Goal: Task Accomplishment & Management: Complete application form

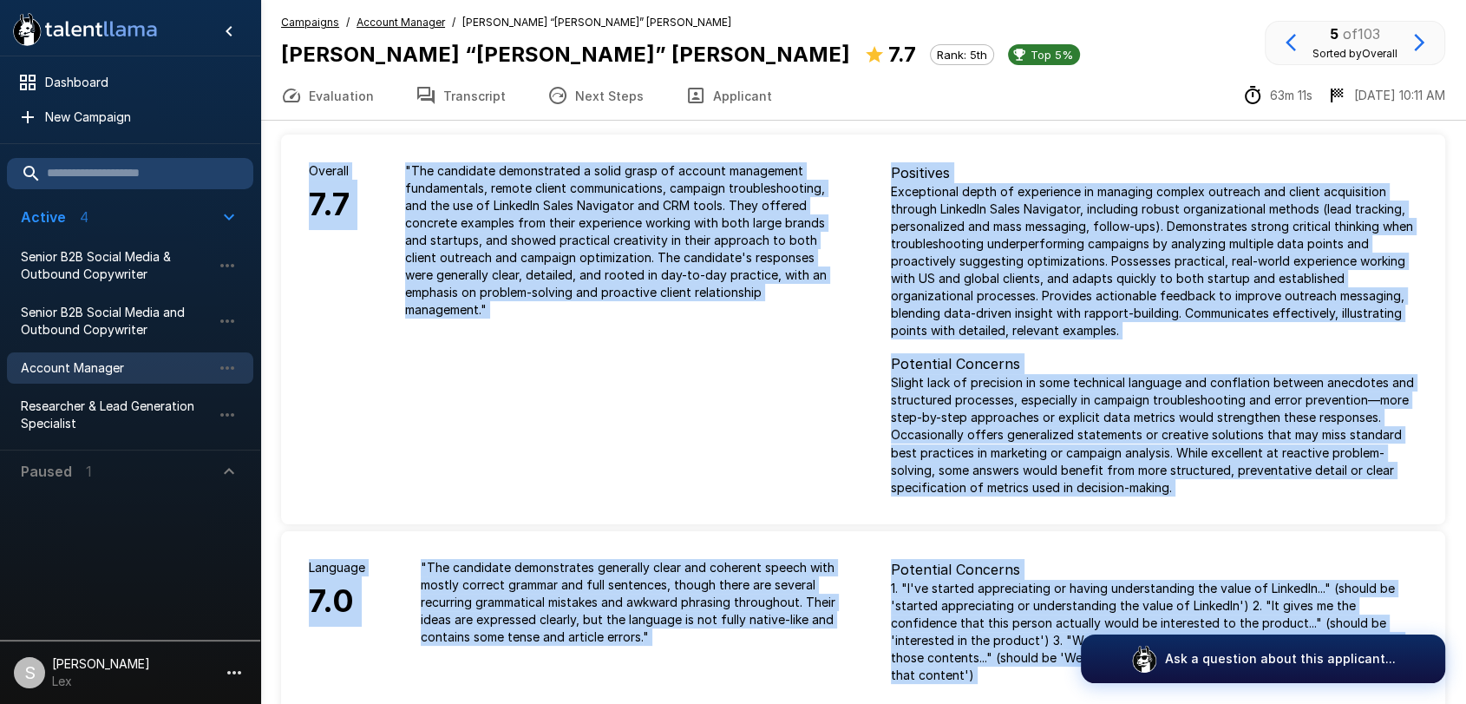
click at [285, 141] on div "Overall 7.7" at bounding box center [329, 240] width 96 height 212
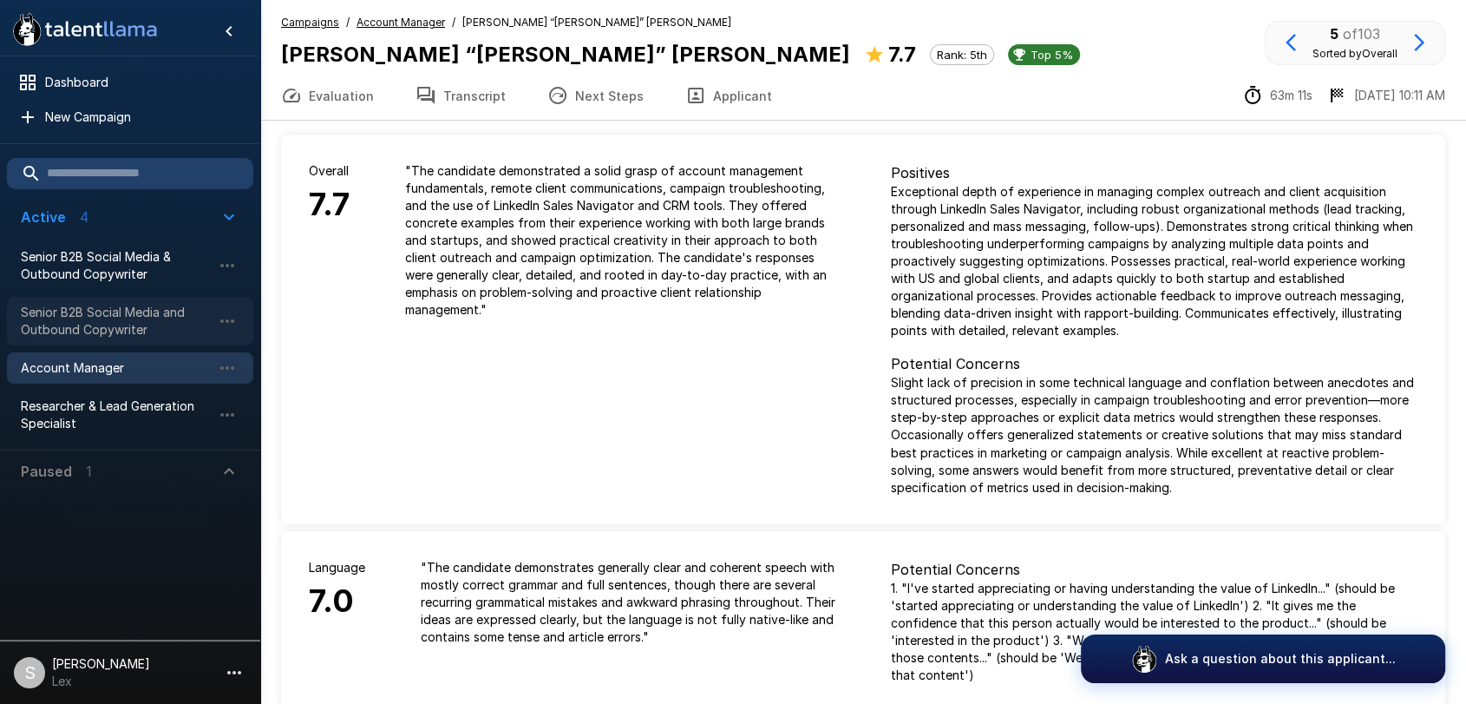
click at [86, 307] on span "Senior B2B Social Media and Outbound Copywriter" at bounding box center [116, 321] width 191 height 35
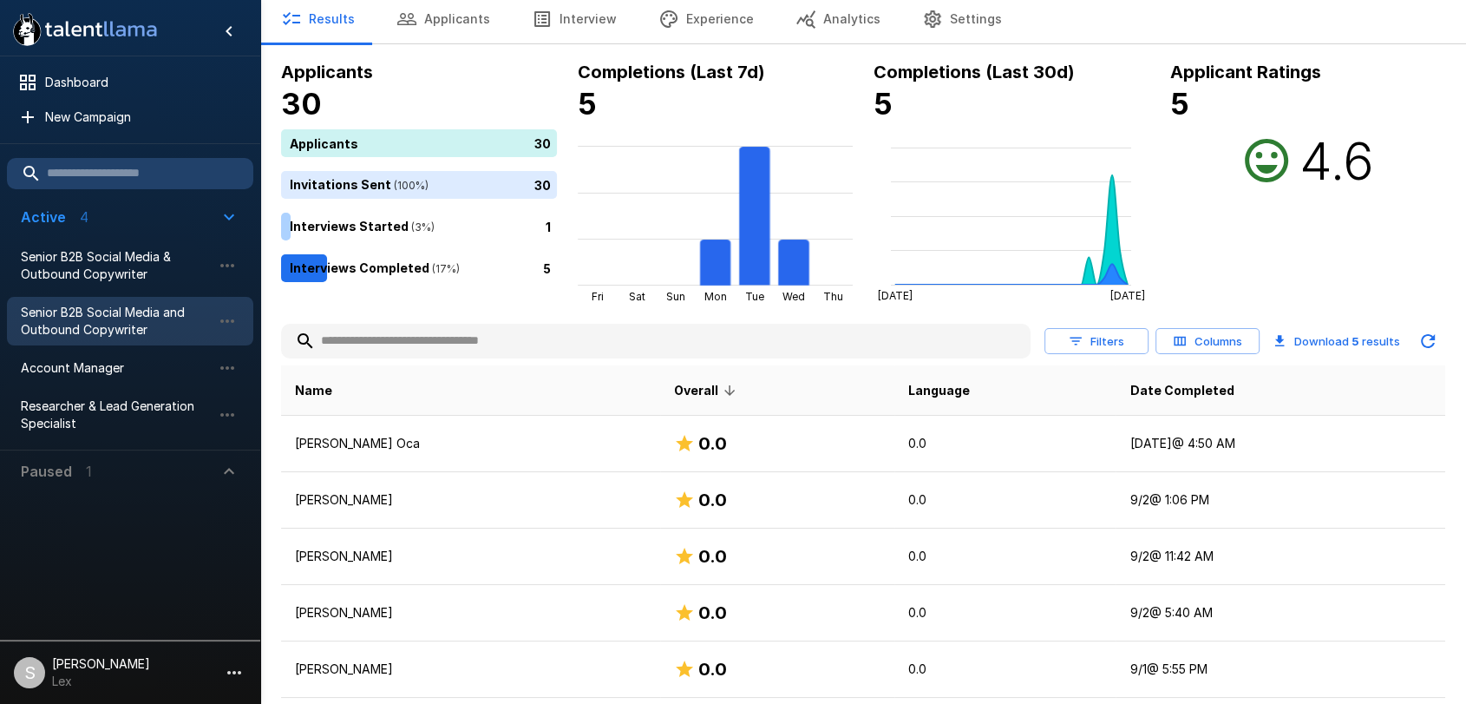
scroll to position [107, 0]
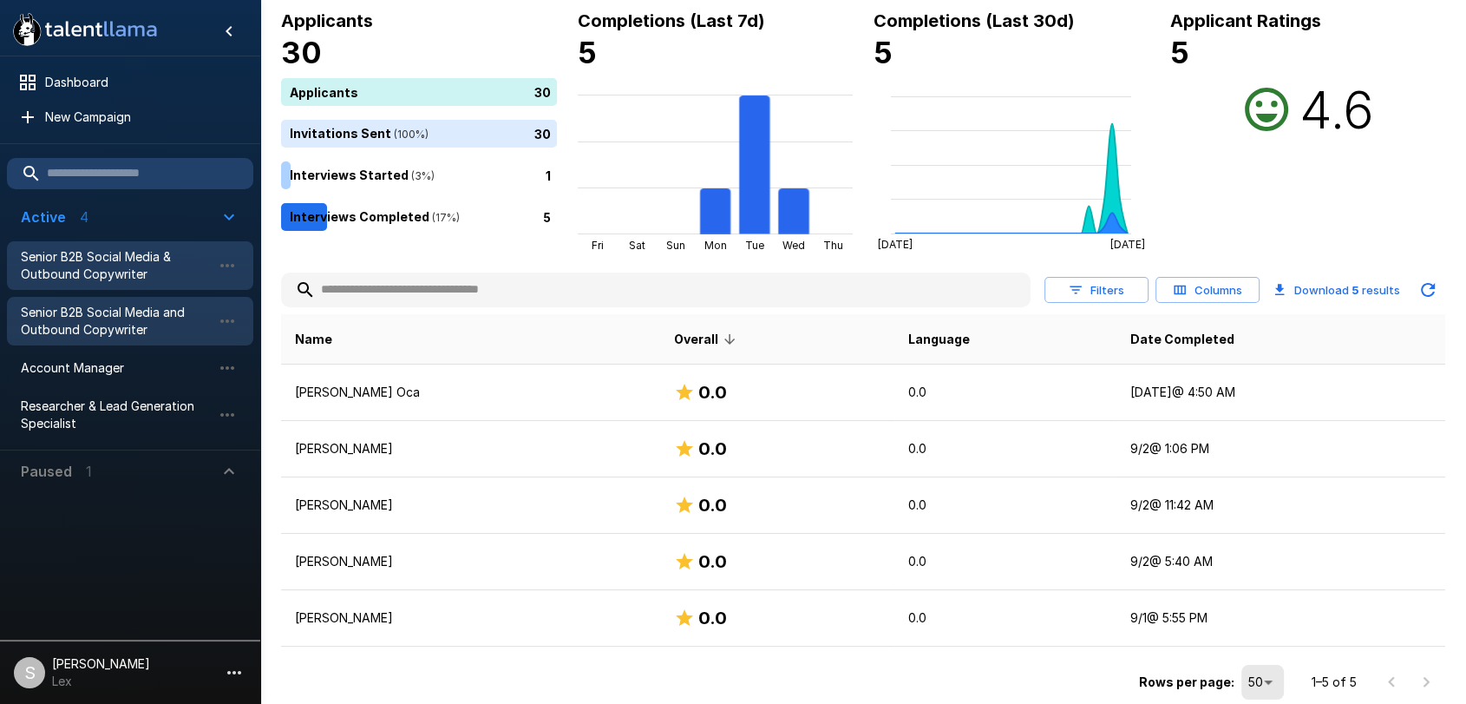
click at [118, 265] on span "Senior B2B Social Media & Outbound Copywriter" at bounding box center [116, 265] width 191 height 35
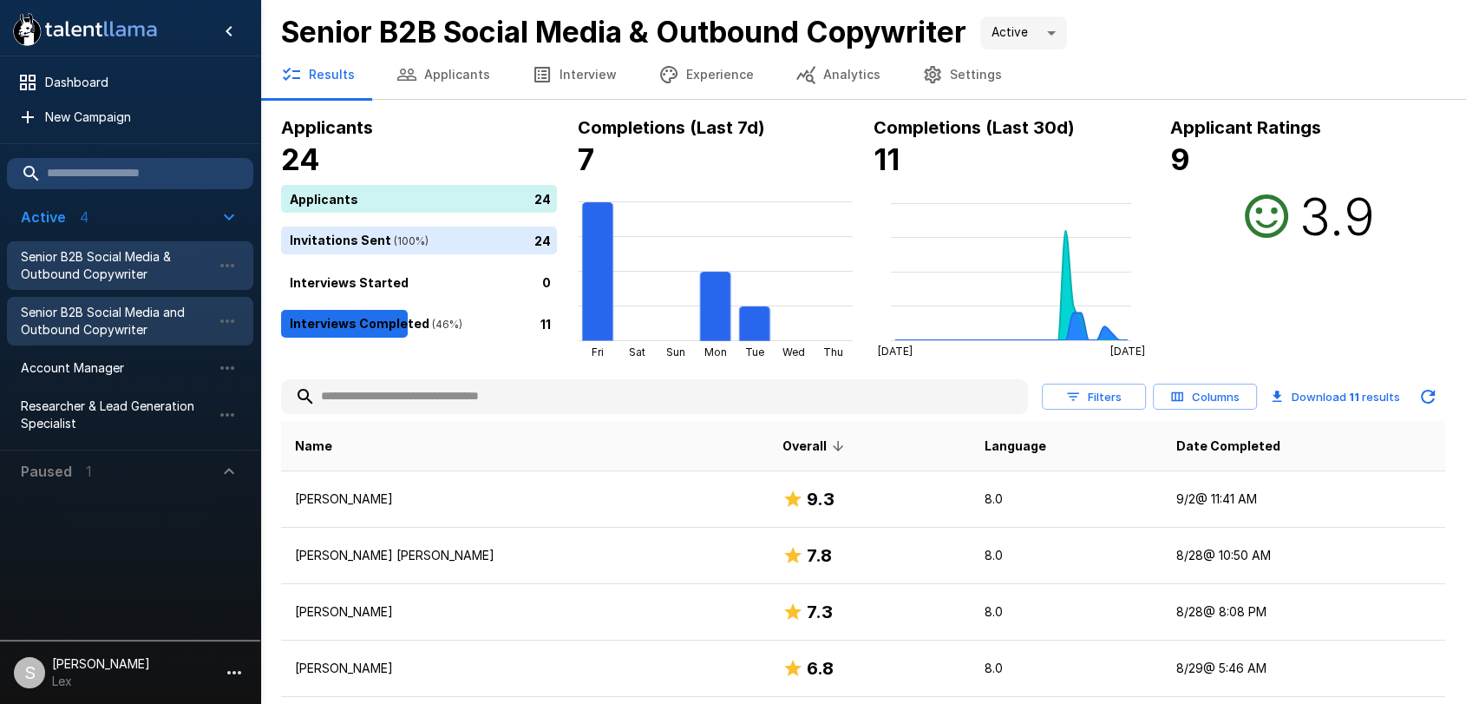
click at [172, 332] on span "Senior B2B Social Media and Outbound Copywriter" at bounding box center [116, 321] width 191 height 35
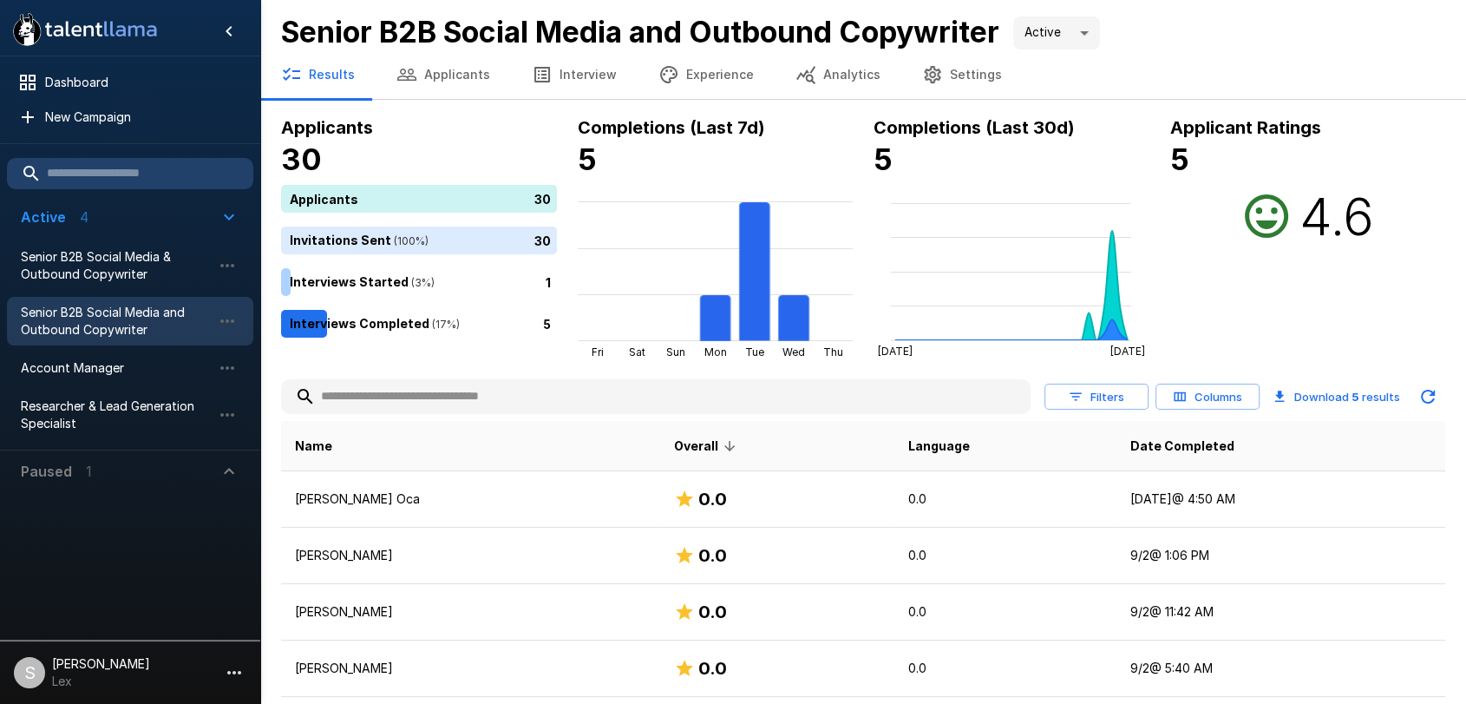
click at [465, 397] on input "text" at bounding box center [656, 396] width 750 height 31
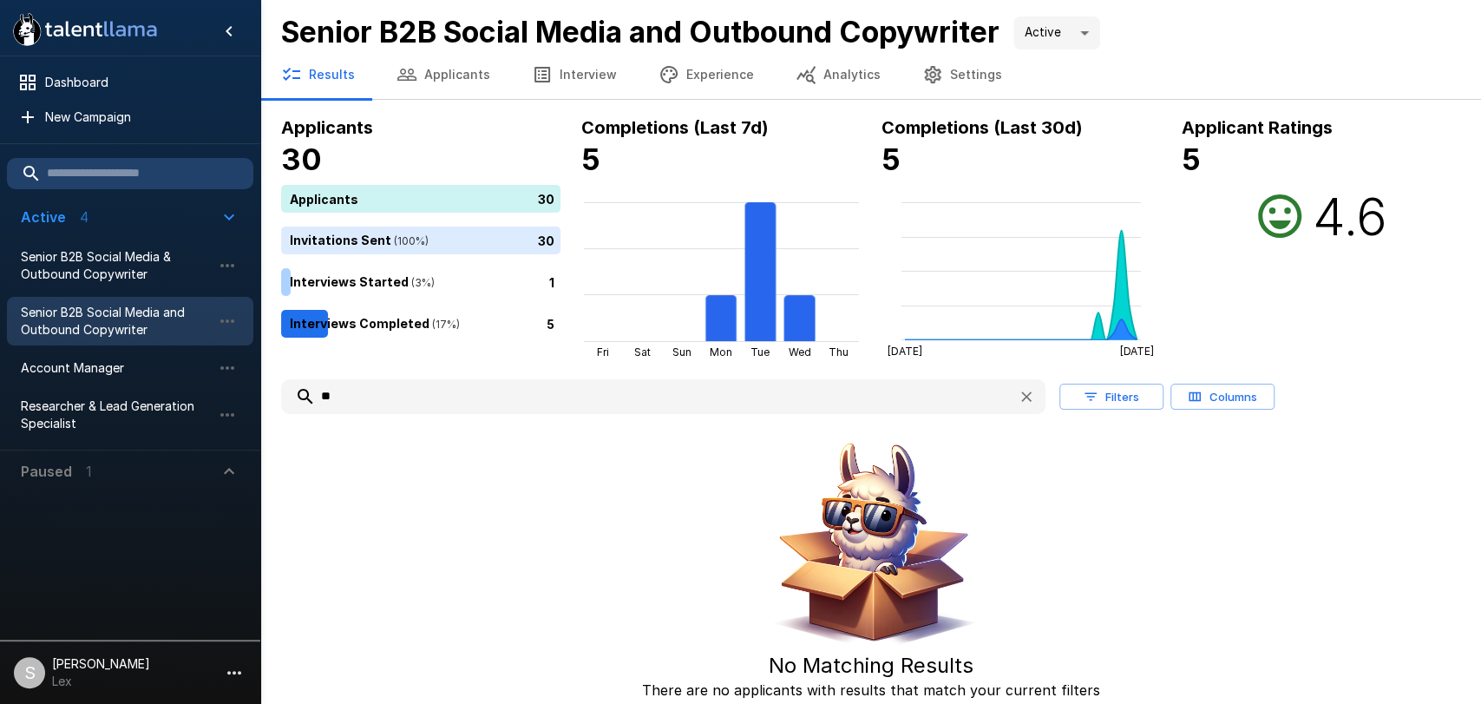
type input "*"
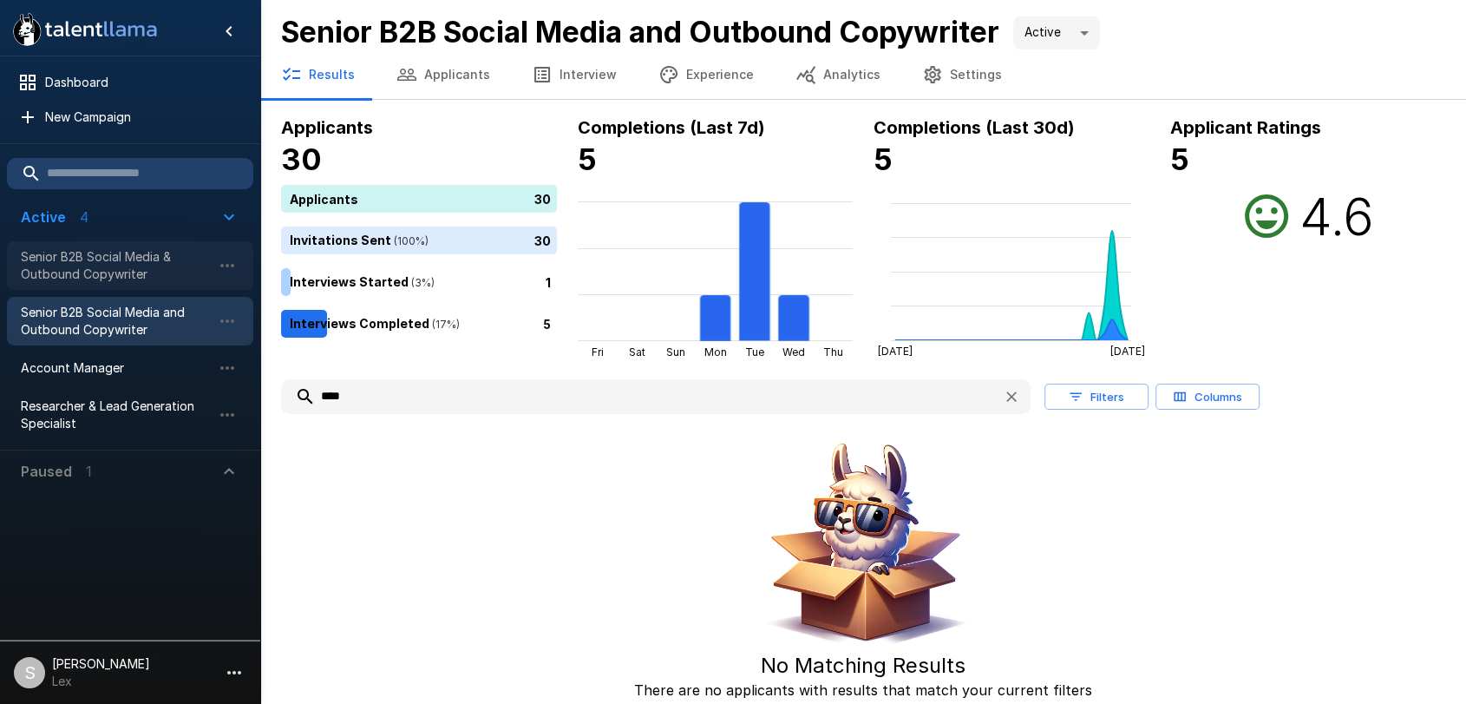
click at [121, 267] on span "Senior B2B Social Media & Outbound Copywriter" at bounding box center [116, 265] width 191 height 35
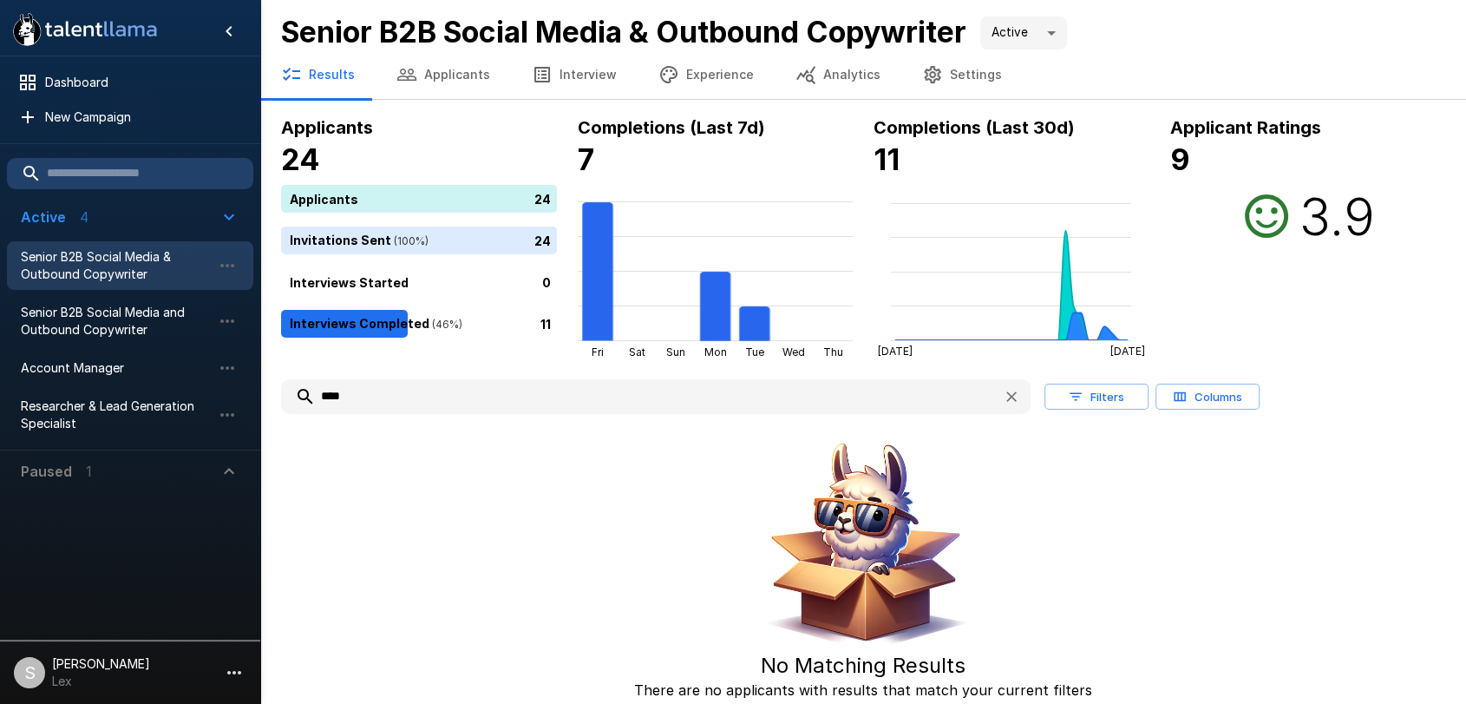
click at [385, 404] on input "****" at bounding box center [635, 396] width 708 height 31
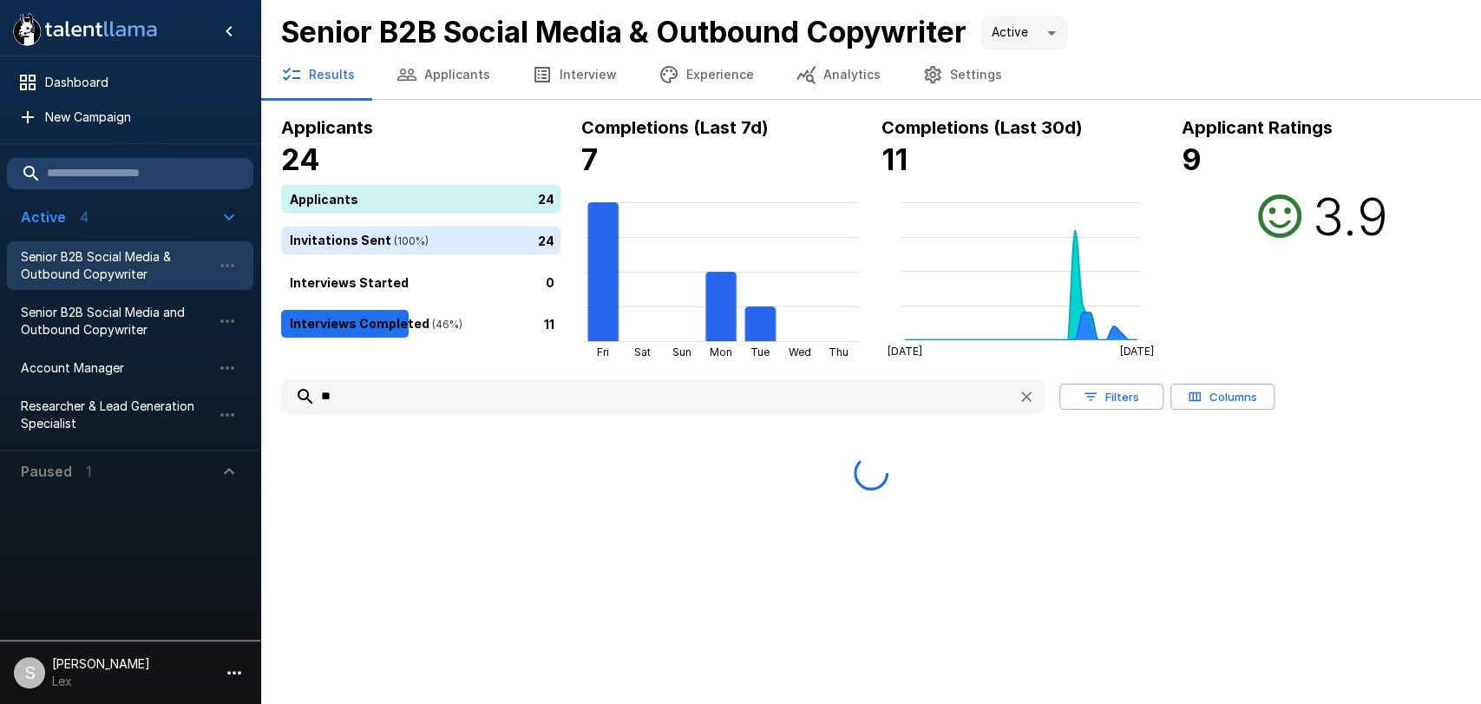
type input "*"
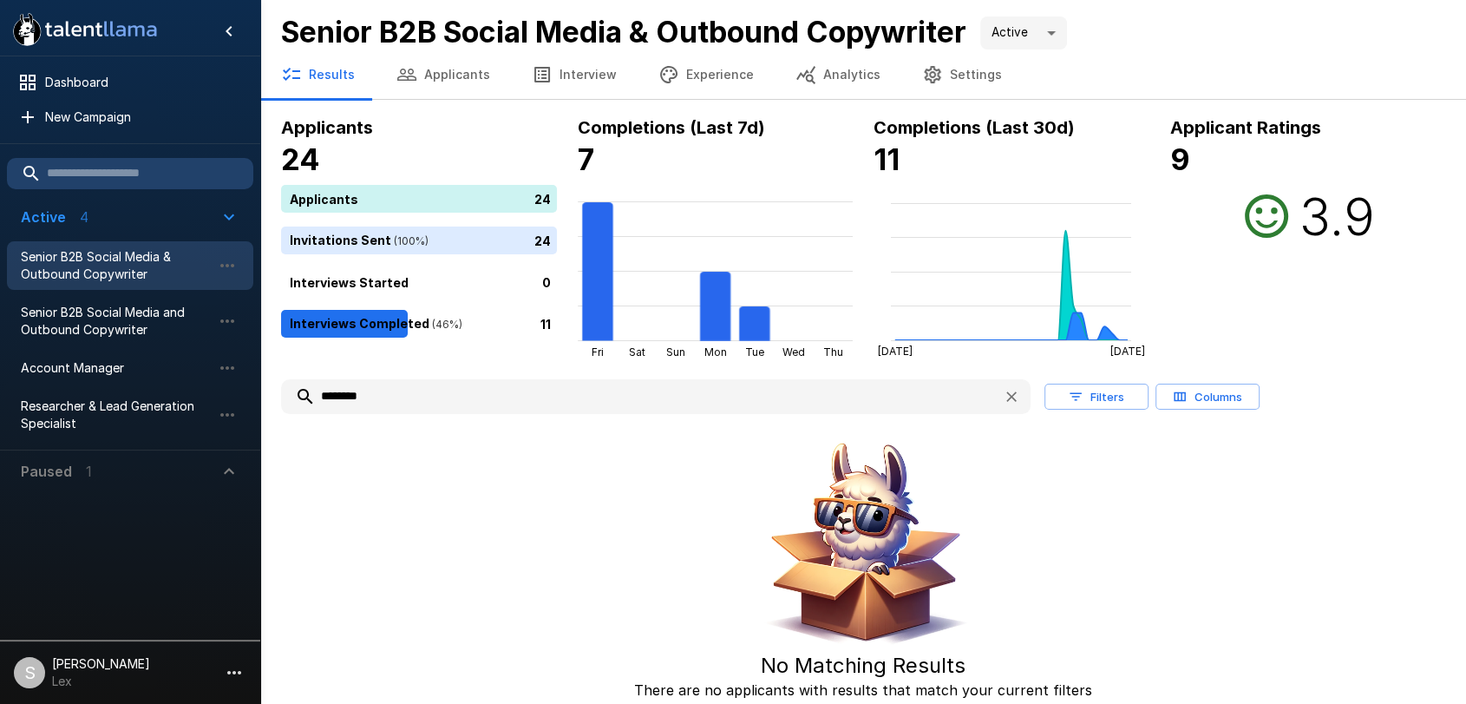
type input "********"
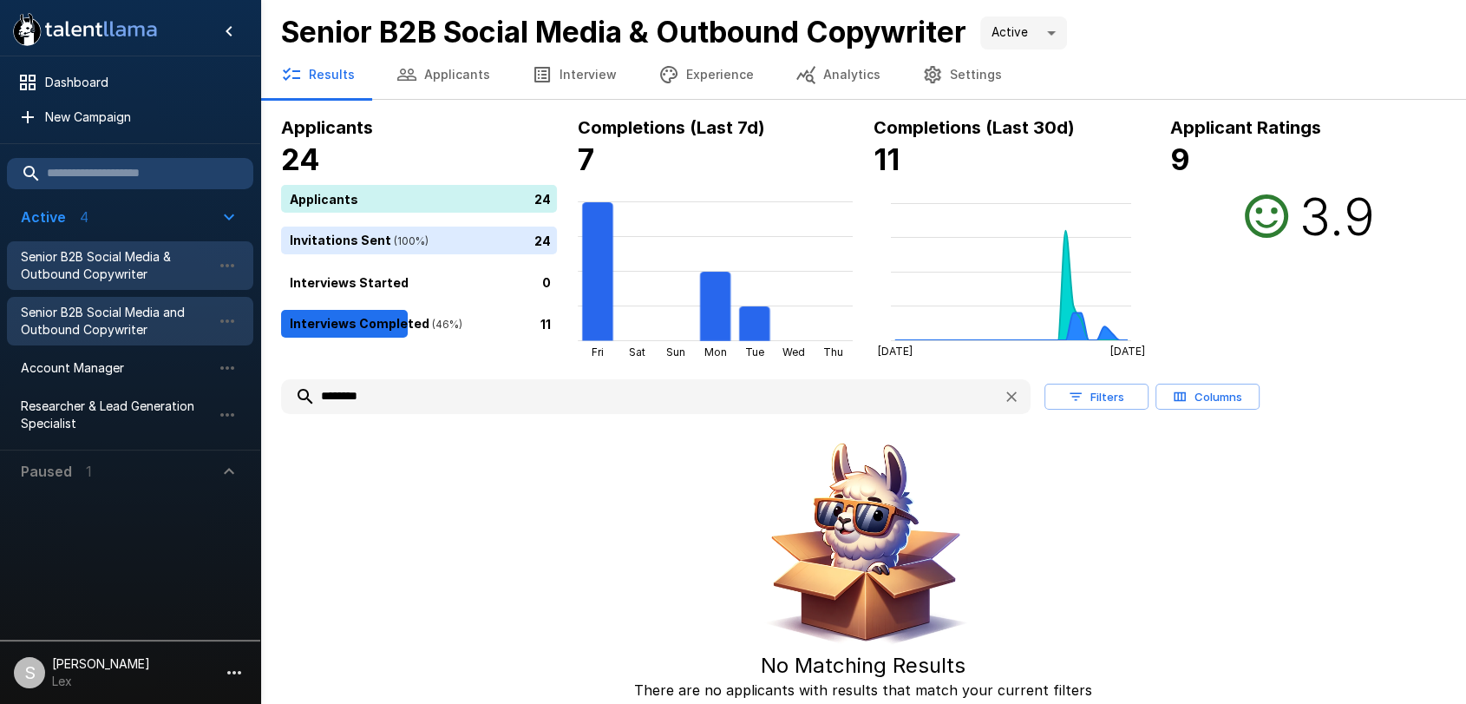
click at [119, 330] on span "Senior B2B Social Media and Outbound Copywriter" at bounding box center [116, 321] width 191 height 35
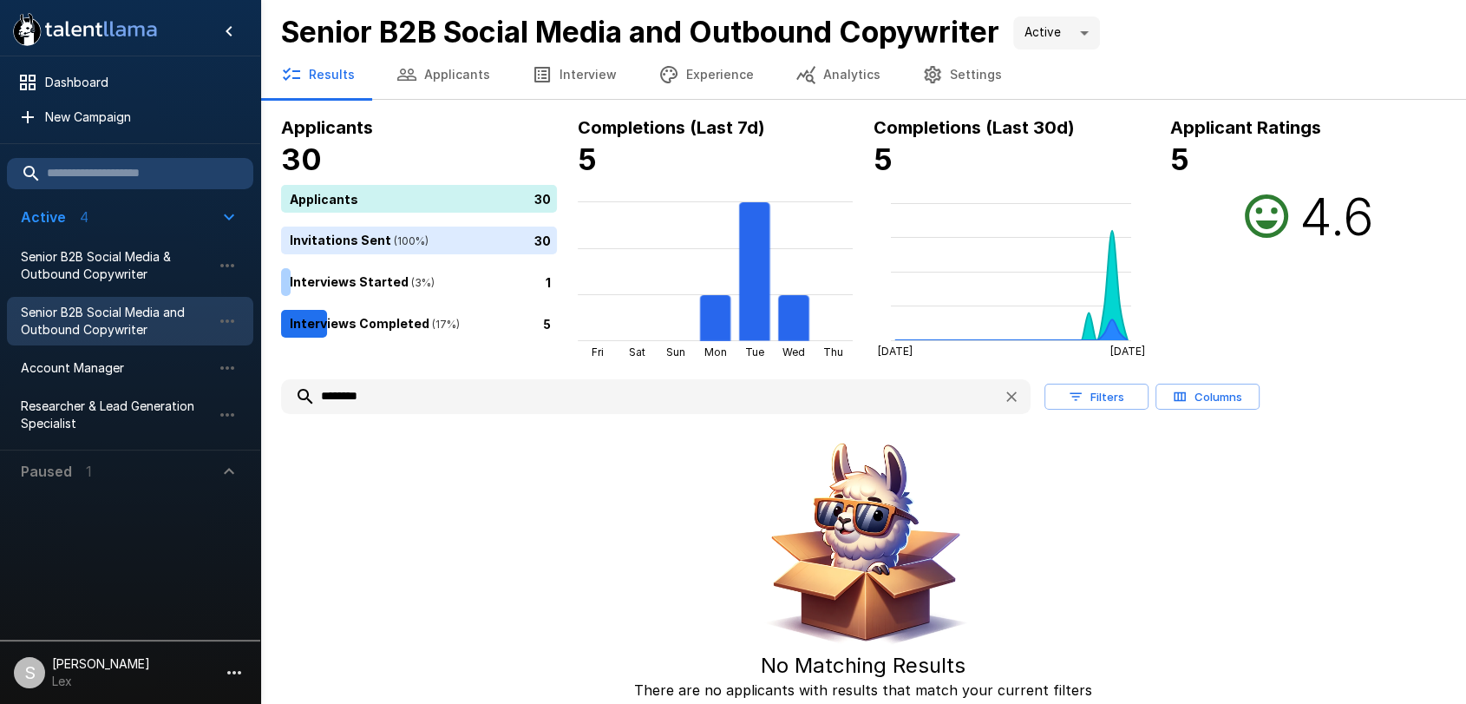
click at [435, 74] on button "Applicants" at bounding box center [443, 74] width 135 height 49
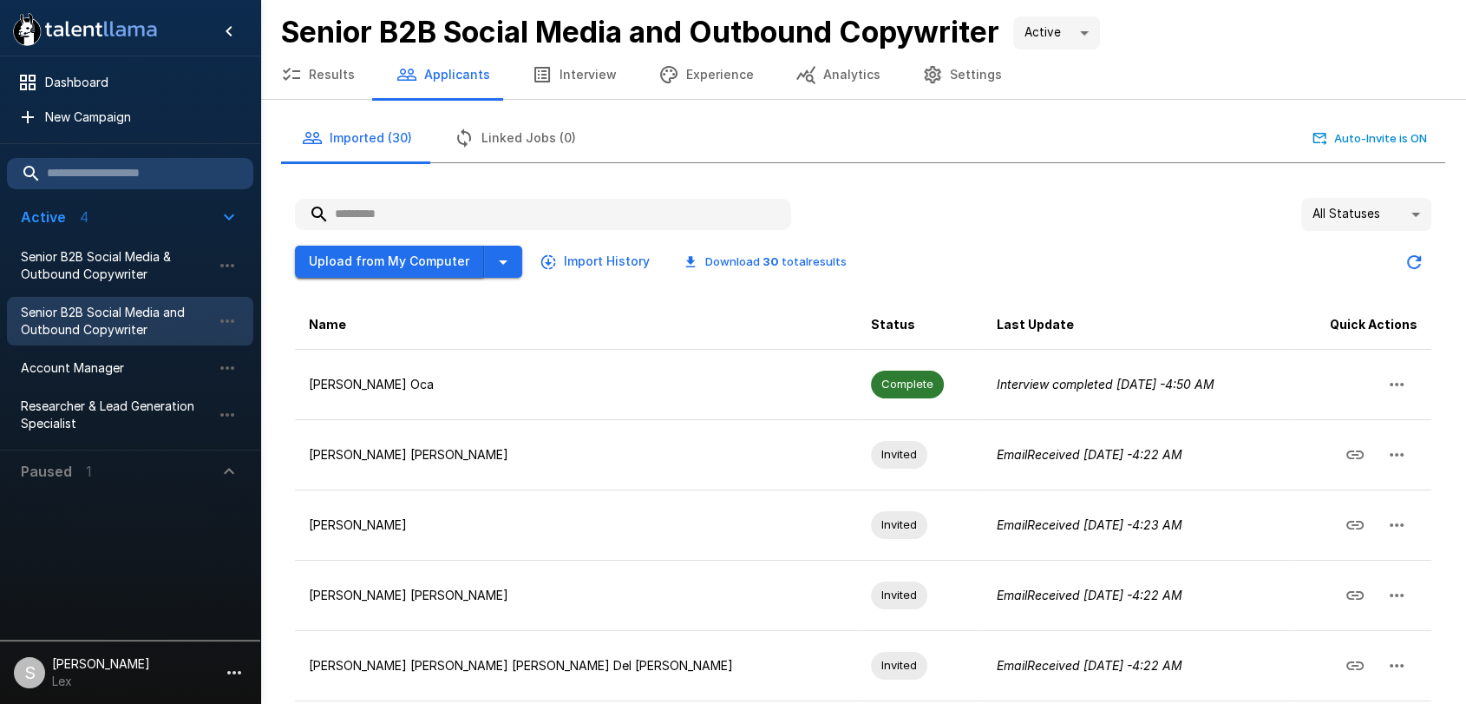
click at [415, 262] on button "Upload from My Computer" at bounding box center [389, 262] width 189 height 32
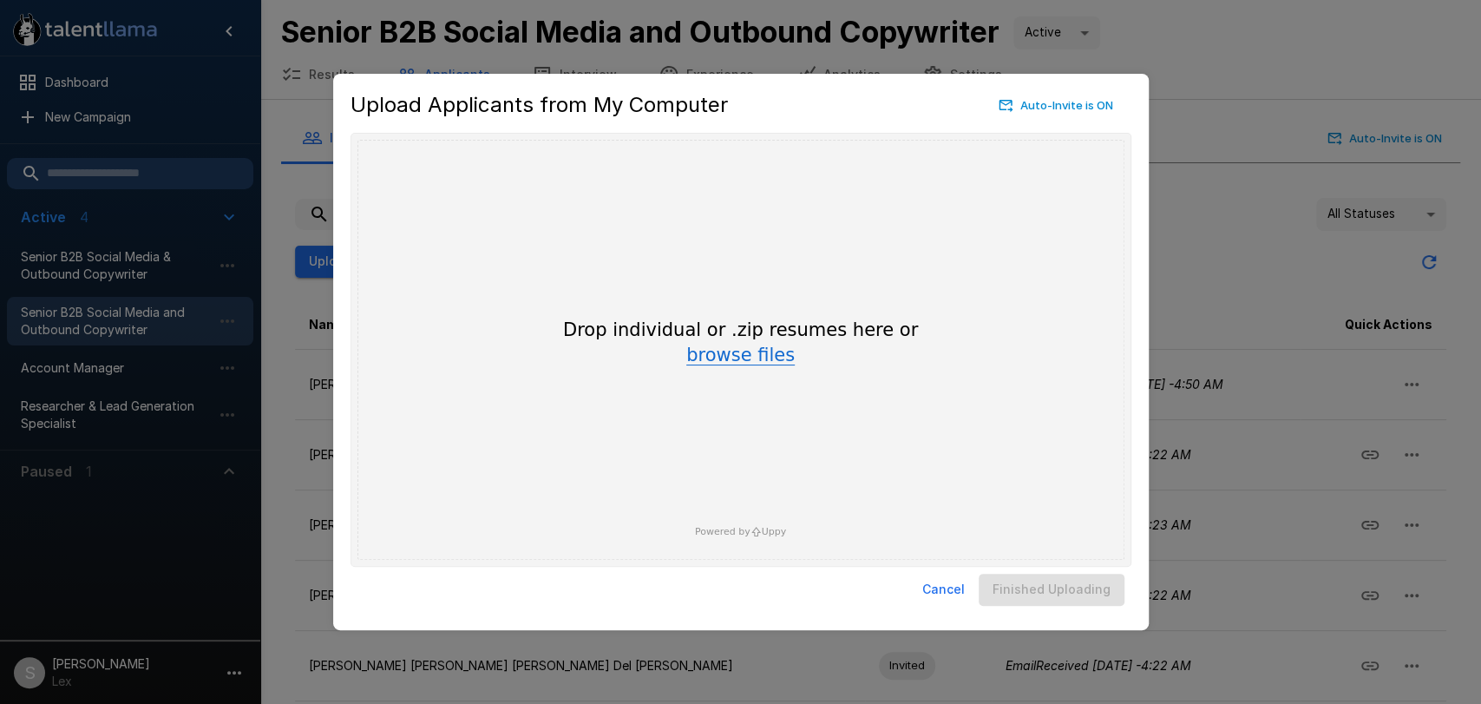
click at [702, 349] on button "browse files" at bounding box center [740, 355] width 108 height 19
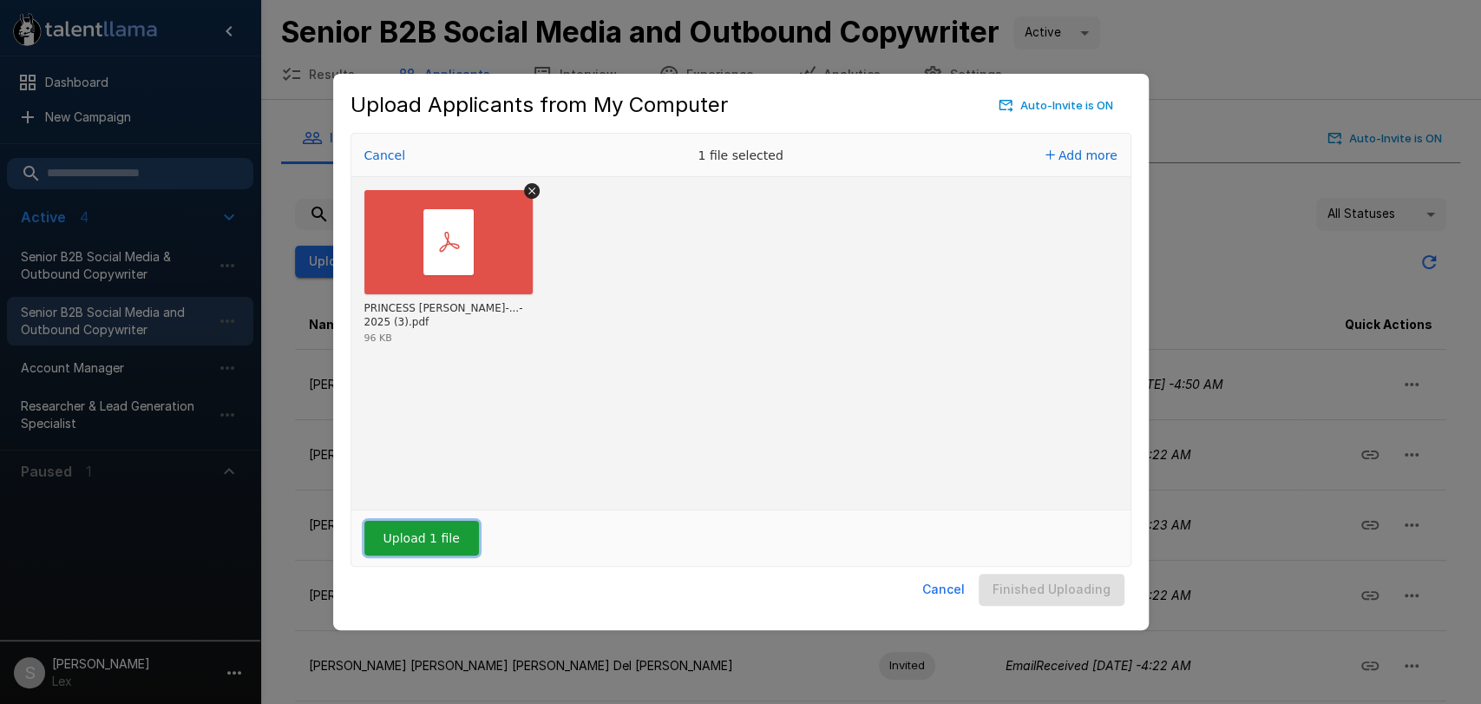
click at [400, 524] on button "Upload 1 file" at bounding box center [421, 538] width 115 height 35
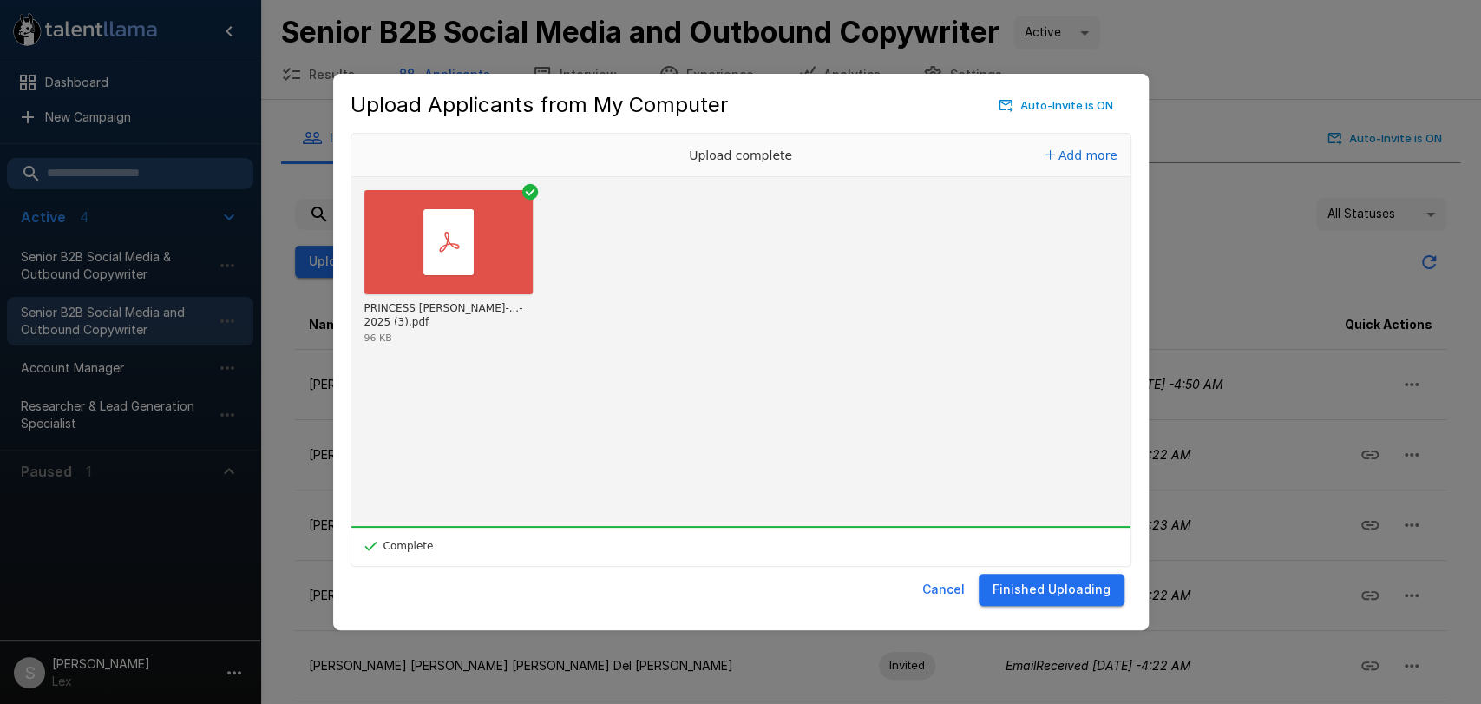
click at [1045, 593] on button "Finished Uploading" at bounding box center [1052, 589] width 146 height 32
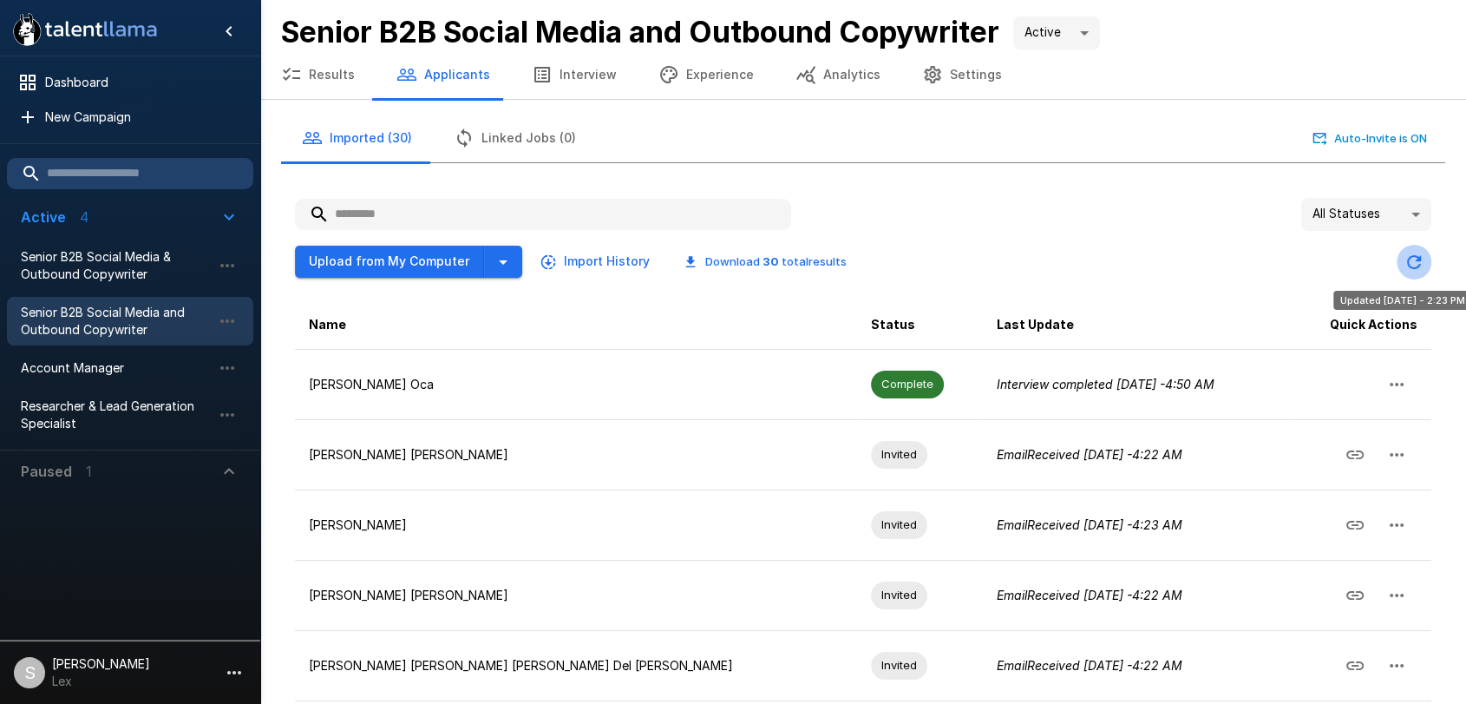
click at [1416, 256] on icon "Updated Today - 2:23 PM" at bounding box center [1414, 262] width 21 height 21
click at [315, 76] on button "Results" at bounding box center [317, 74] width 115 height 49
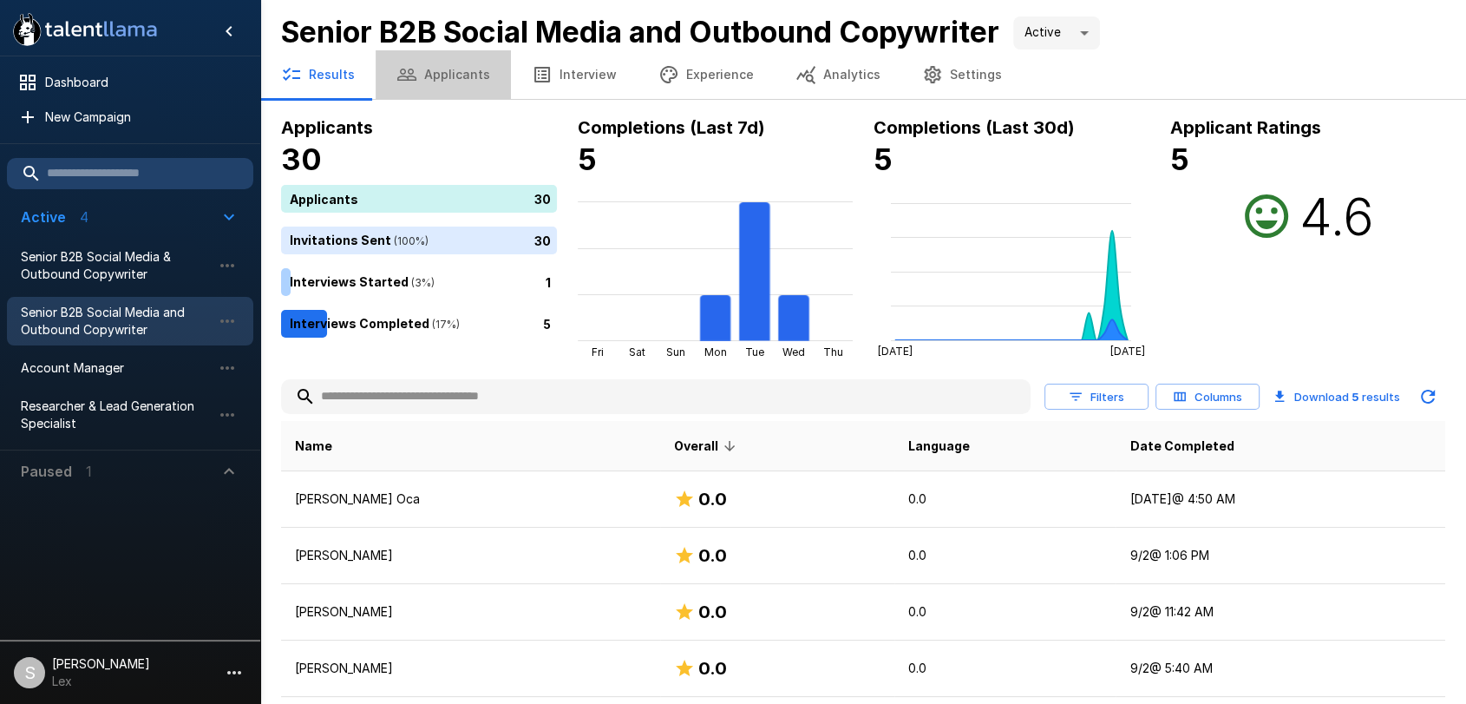
click at [448, 73] on button "Applicants" at bounding box center [443, 74] width 135 height 49
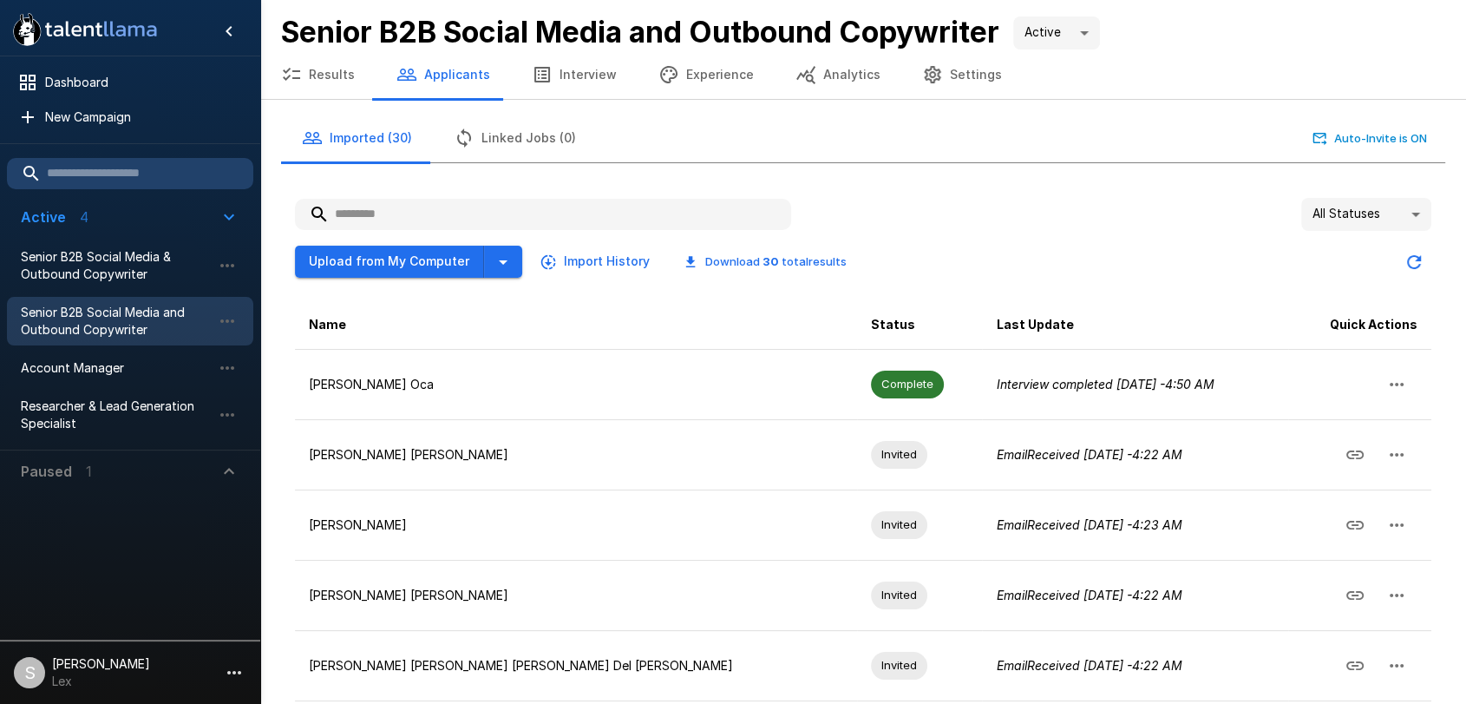
click at [395, 218] on input "text" at bounding box center [543, 214] width 496 height 31
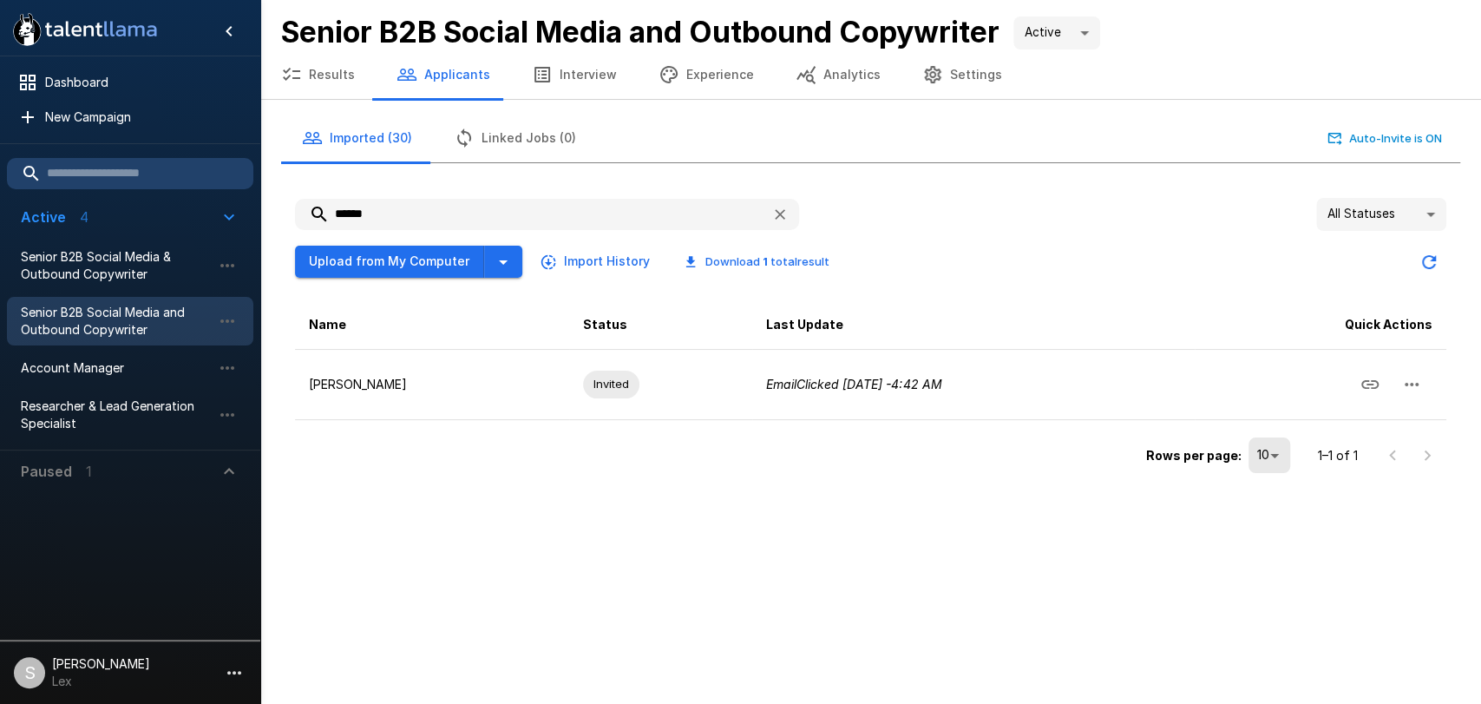
type input "******"
click at [427, 259] on button "Upload from My Computer" at bounding box center [389, 262] width 189 height 32
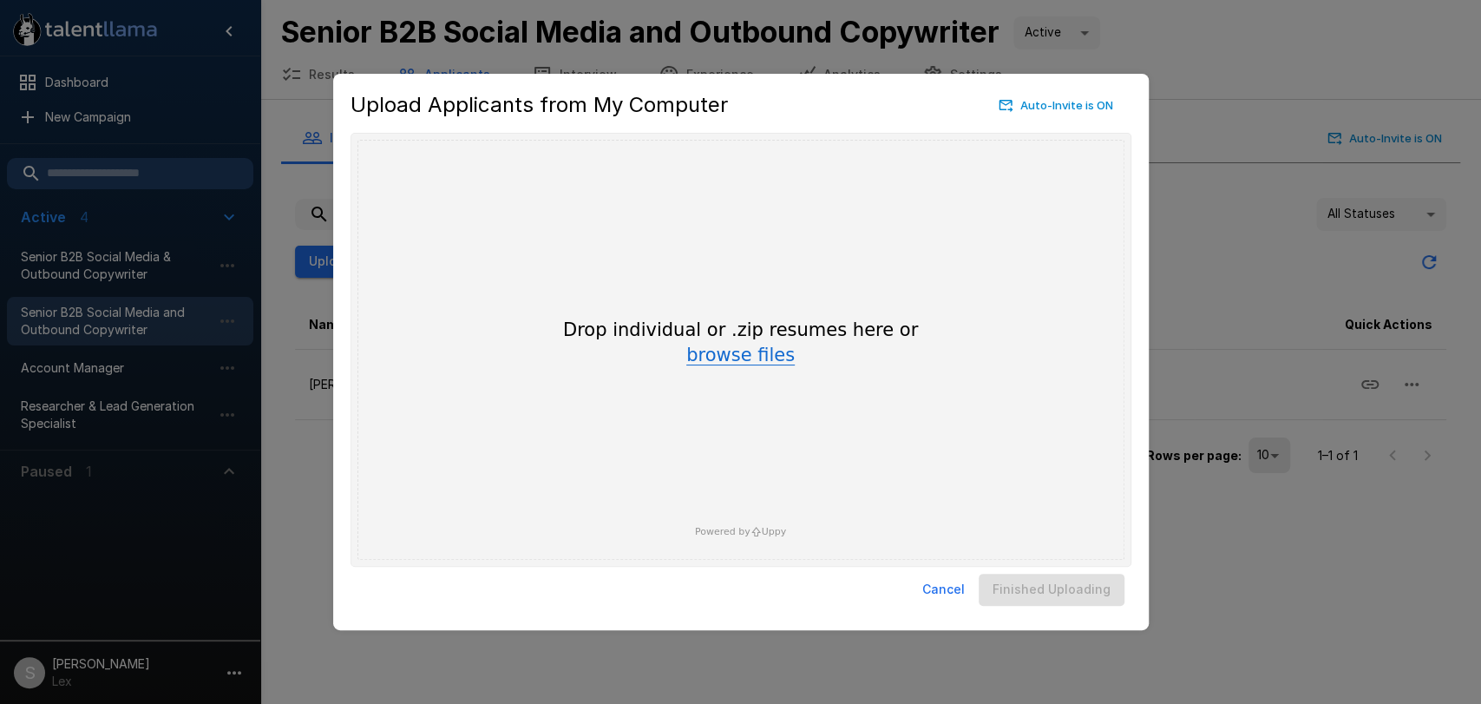
click at [732, 349] on button "browse files" at bounding box center [740, 355] width 108 height 19
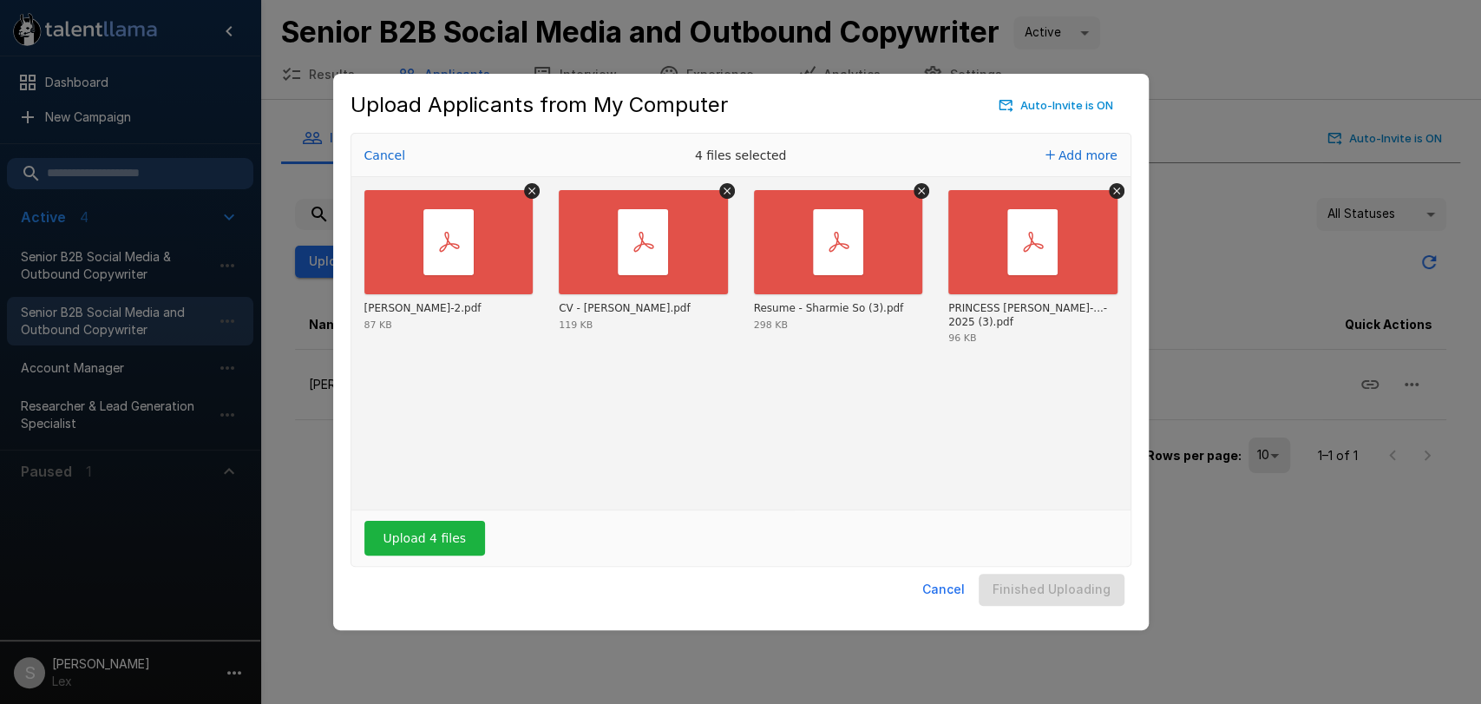
click at [409, 557] on div "Upload 4 files" at bounding box center [740, 538] width 779 height 56
click at [409, 543] on button "Upload 4 files" at bounding box center [424, 538] width 121 height 35
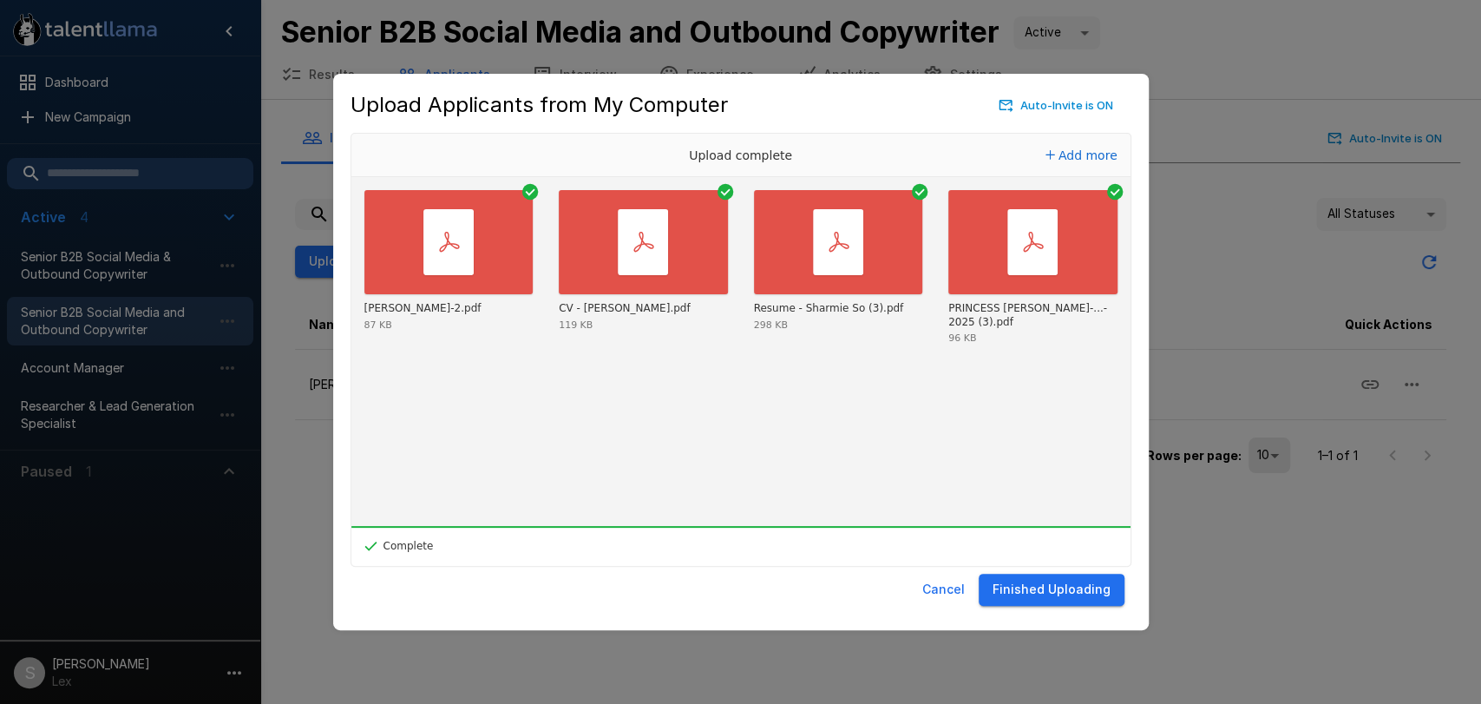
click at [1089, 593] on button "Finished Uploading" at bounding box center [1052, 589] width 146 height 32
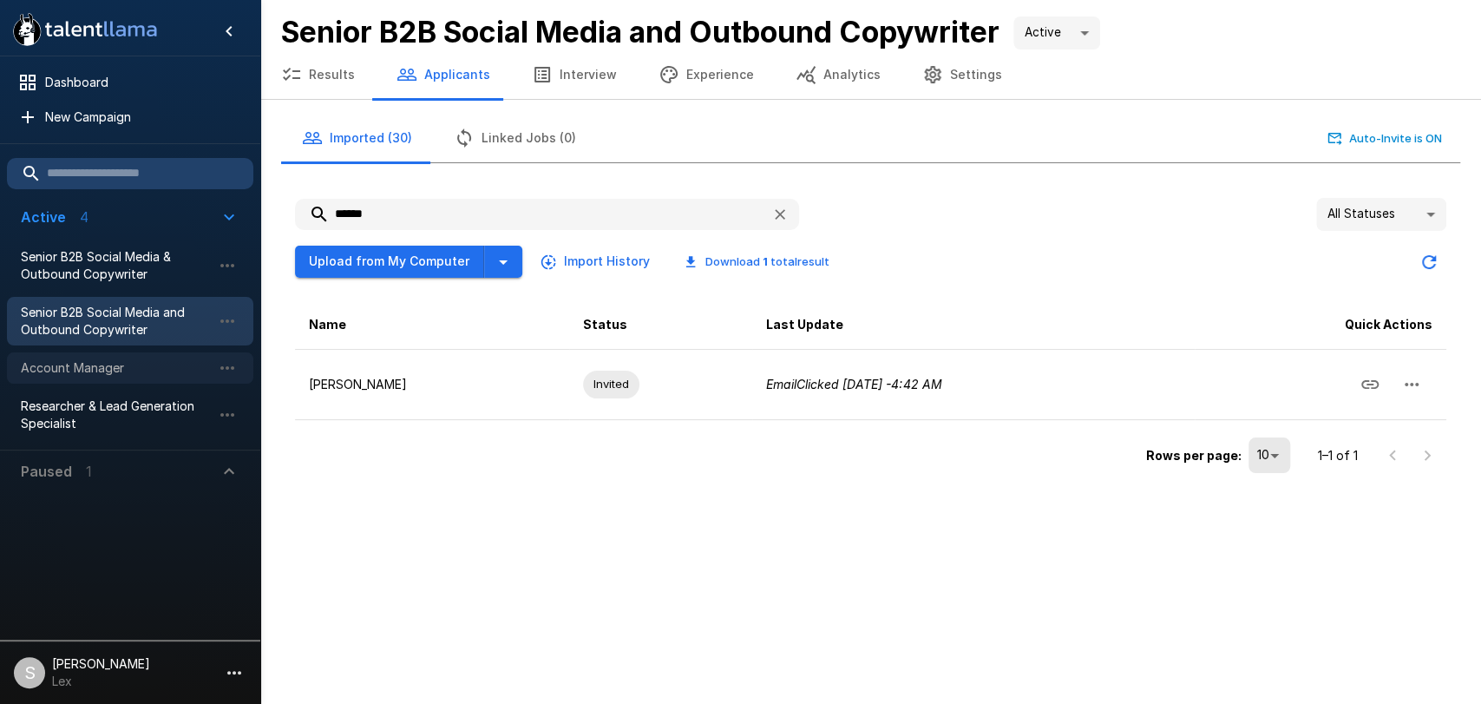
click at [80, 363] on span "Account Manager" at bounding box center [116, 367] width 191 height 17
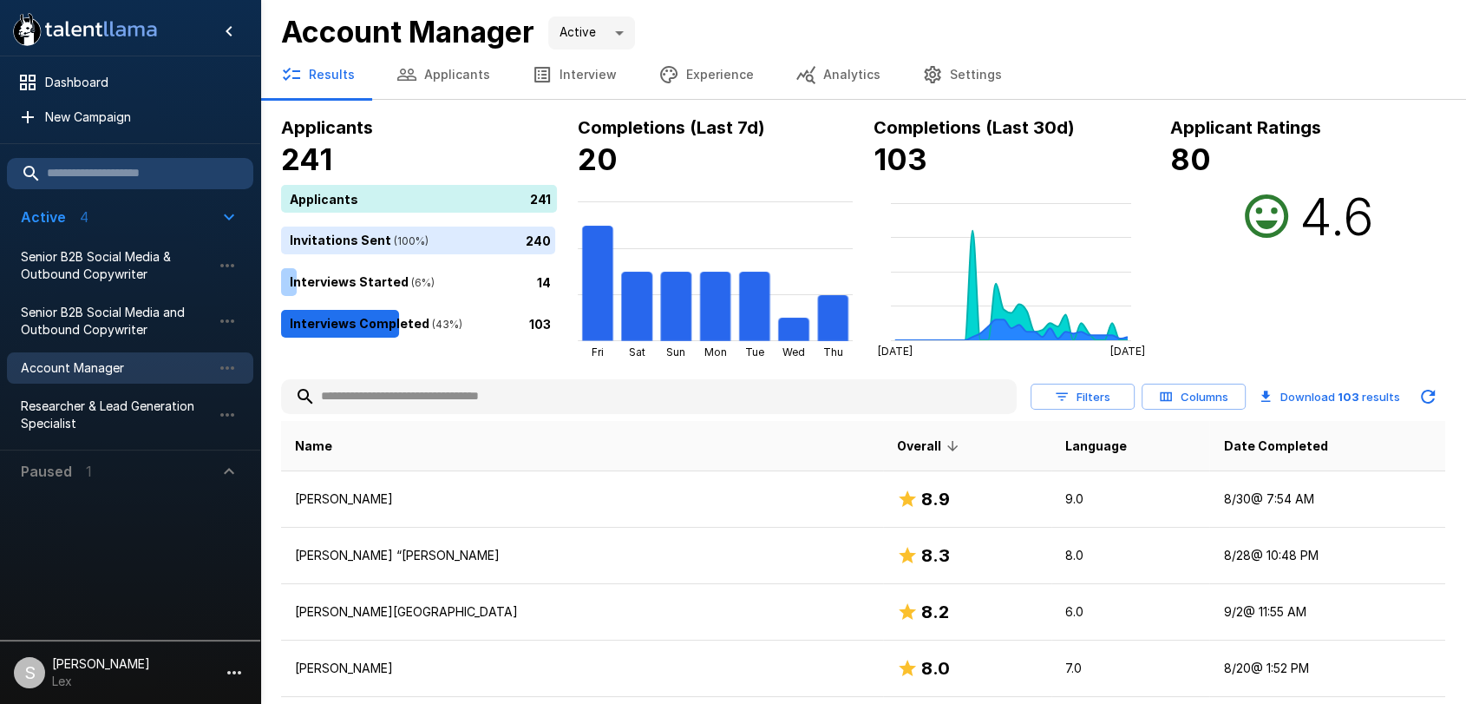
click at [459, 72] on button "Applicants" at bounding box center [443, 74] width 135 height 49
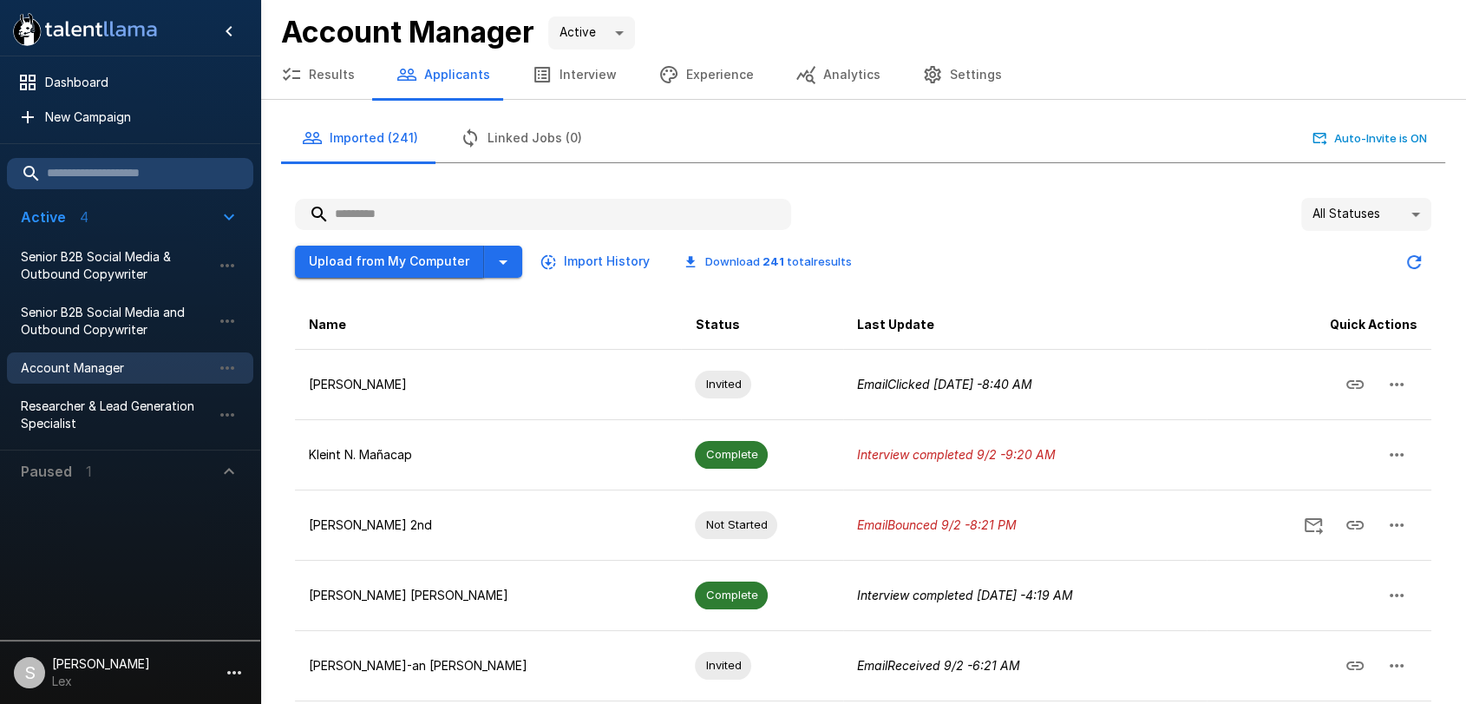
click at [420, 262] on button "Upload from My Computer" at bounding box center [389, 262] width 189 height 32
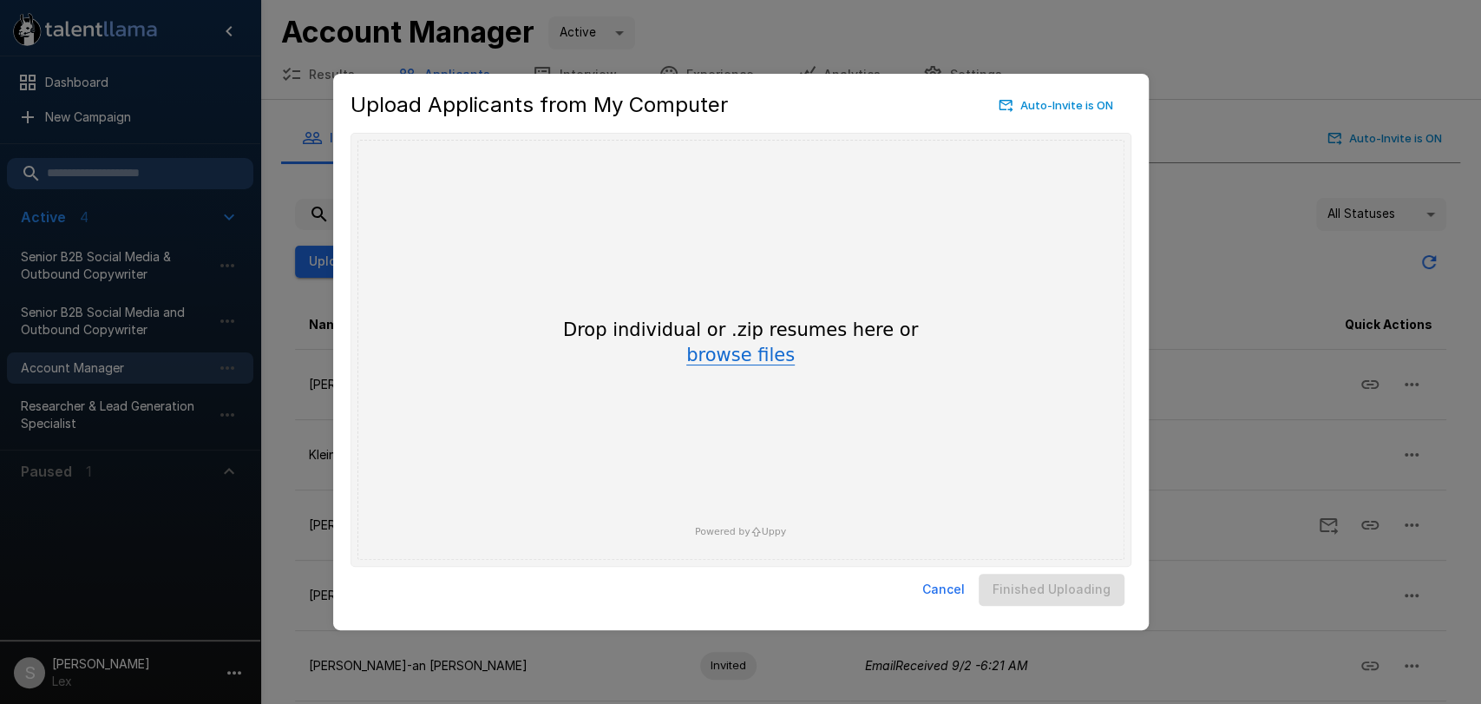
click at [716, 352] on button "browse files" at bounding box center [740, 355] width 108 height 19
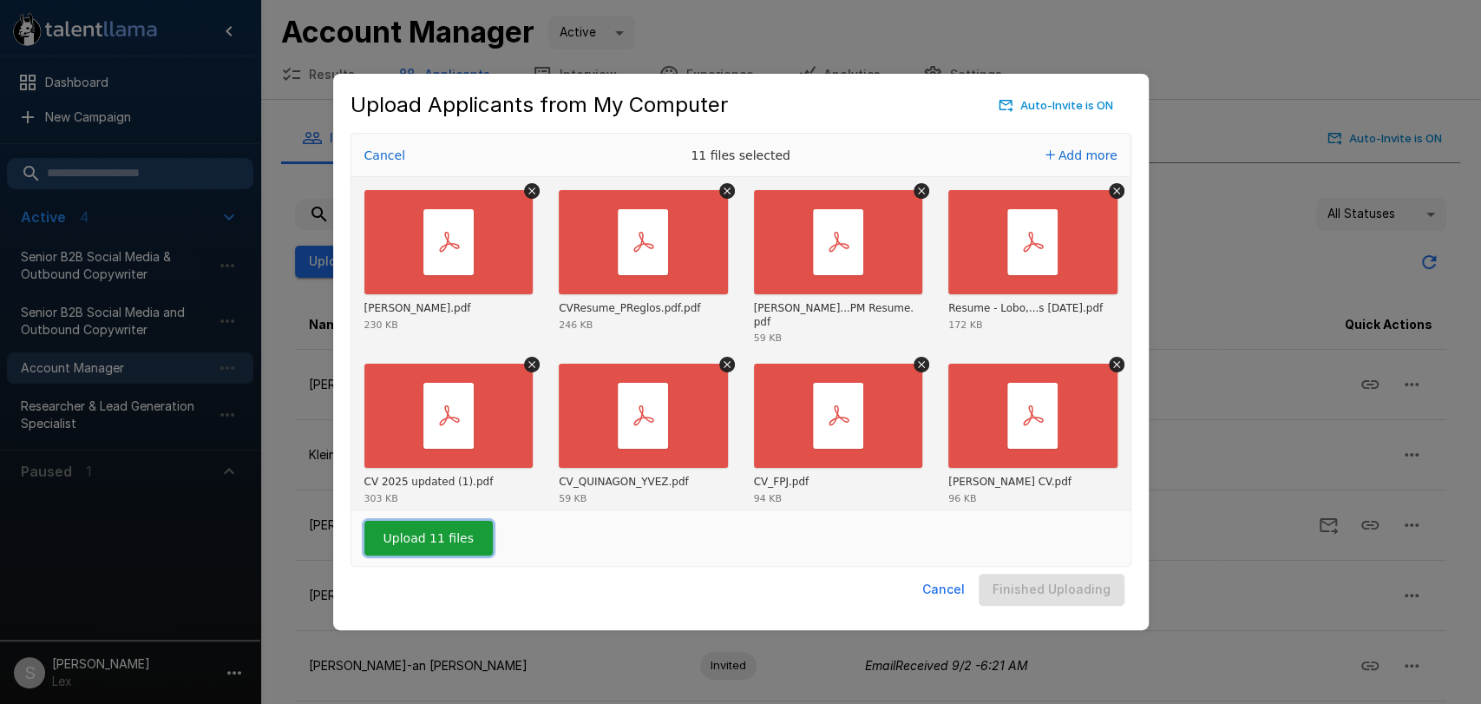
click at [437, 542] on button "Upload 11 files" at bounding box center [428, 538] width 128 height 35
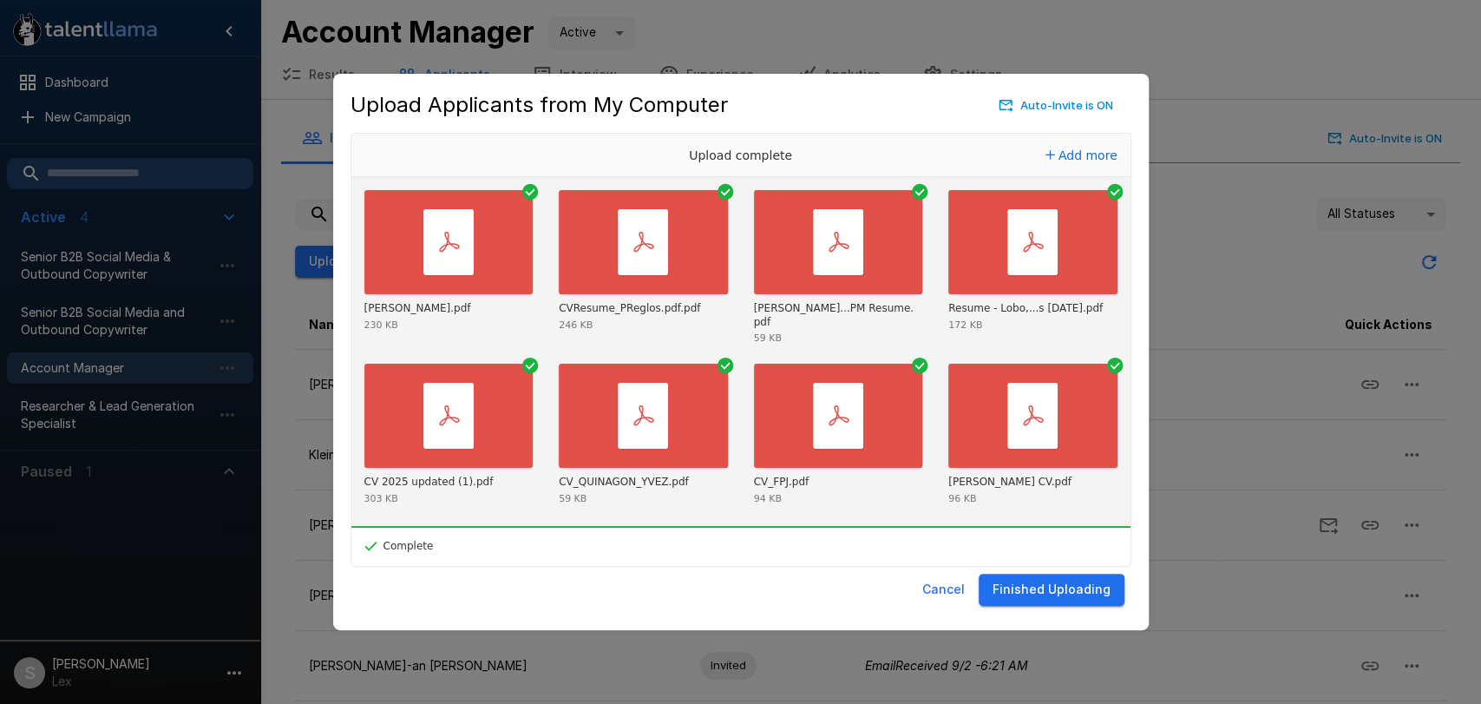
click at [1073, 587] on button "Finished Uploading" at bounding box center [1052, 589] width 146 height 32
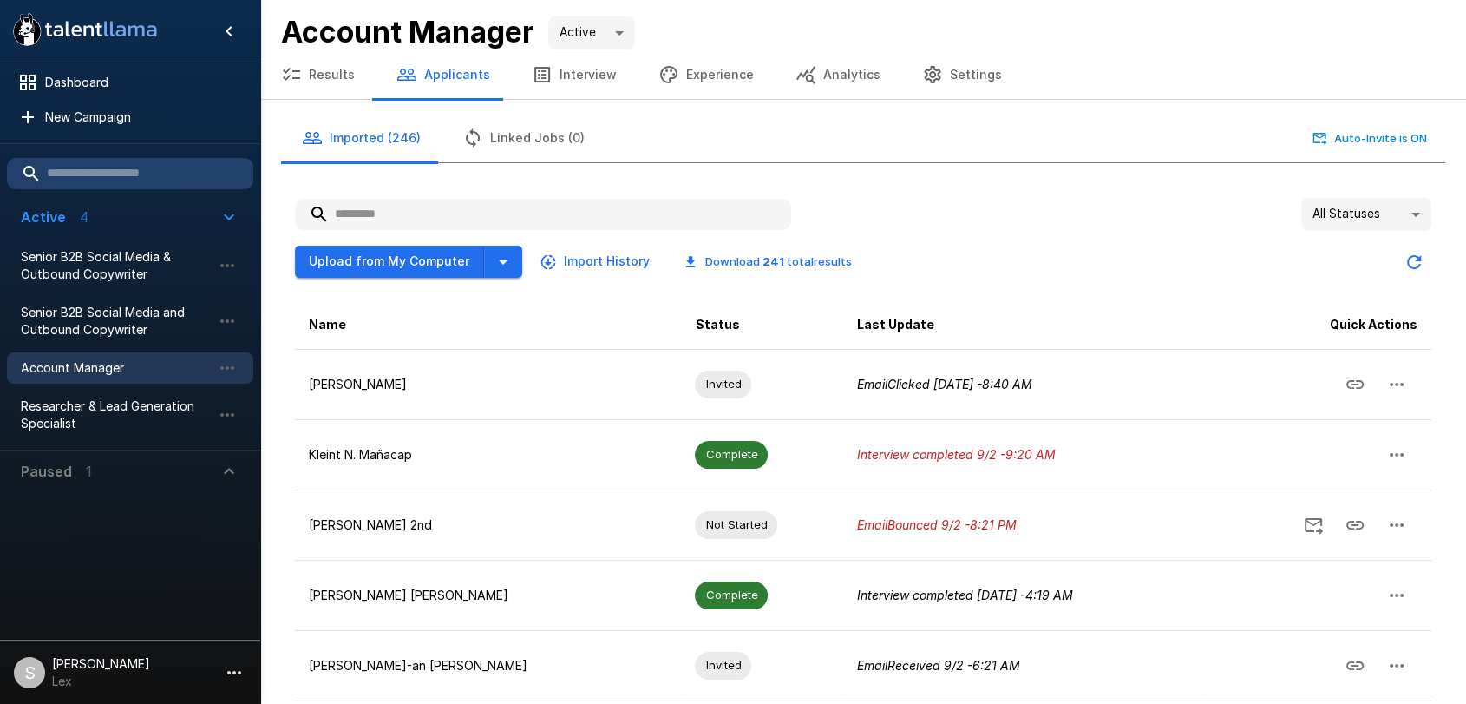
click at [319, 77] on button "Results" at bounding box center [317, 74] width 115 height 49
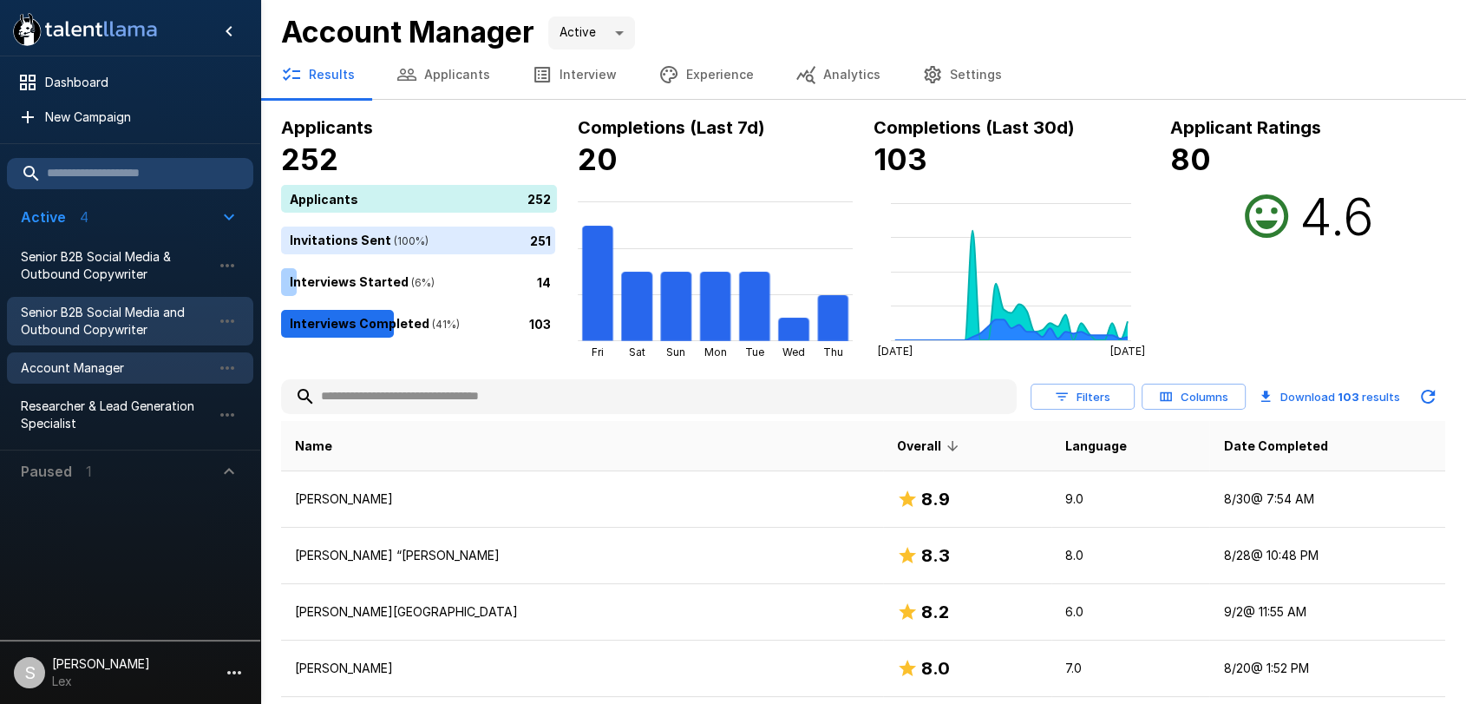
click at [104, 307] on span "Senior B2B Social Media and Outbound Copywriter" at bounding box center [116, 321] width 191 height 35
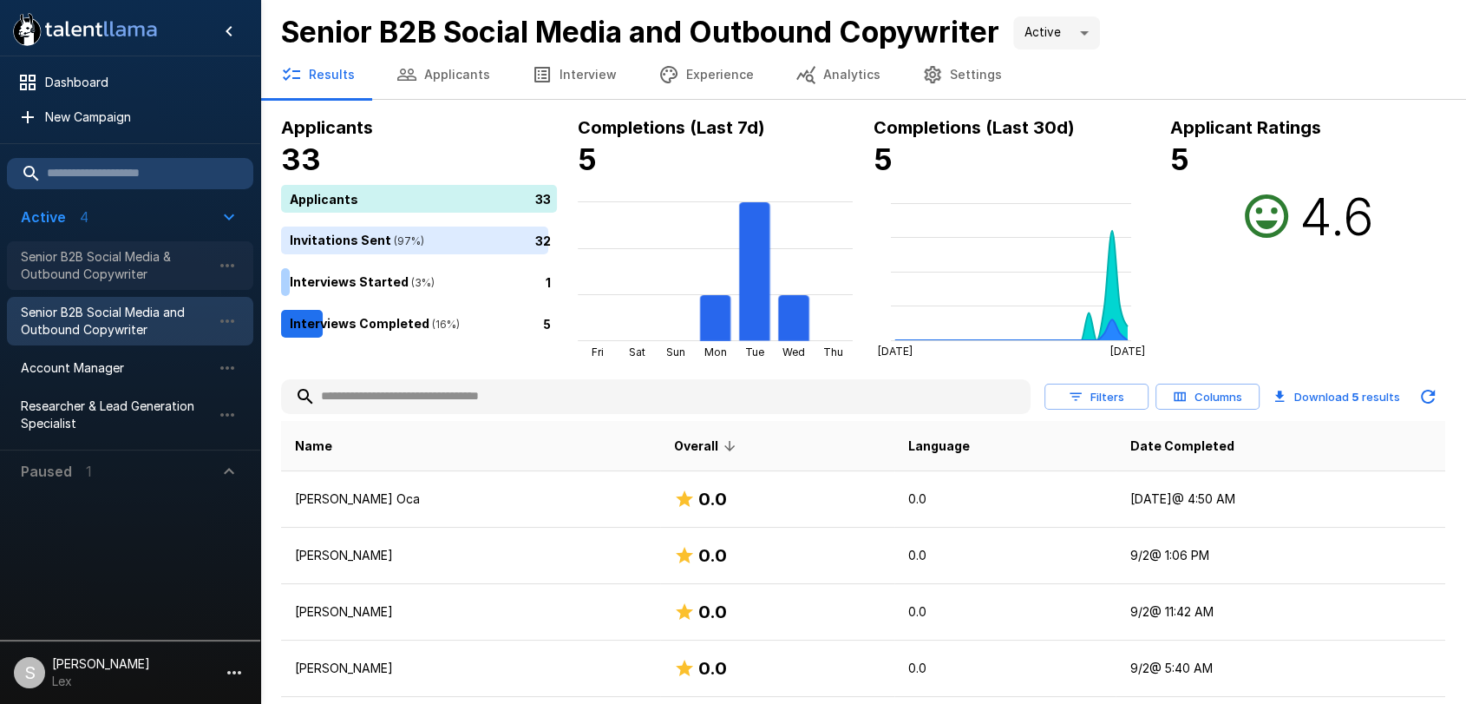
click at [49, 259] on span "Senior B2B Social Media & Outbound Copywriter" at bounding box center [116, 265] width 191 height 35
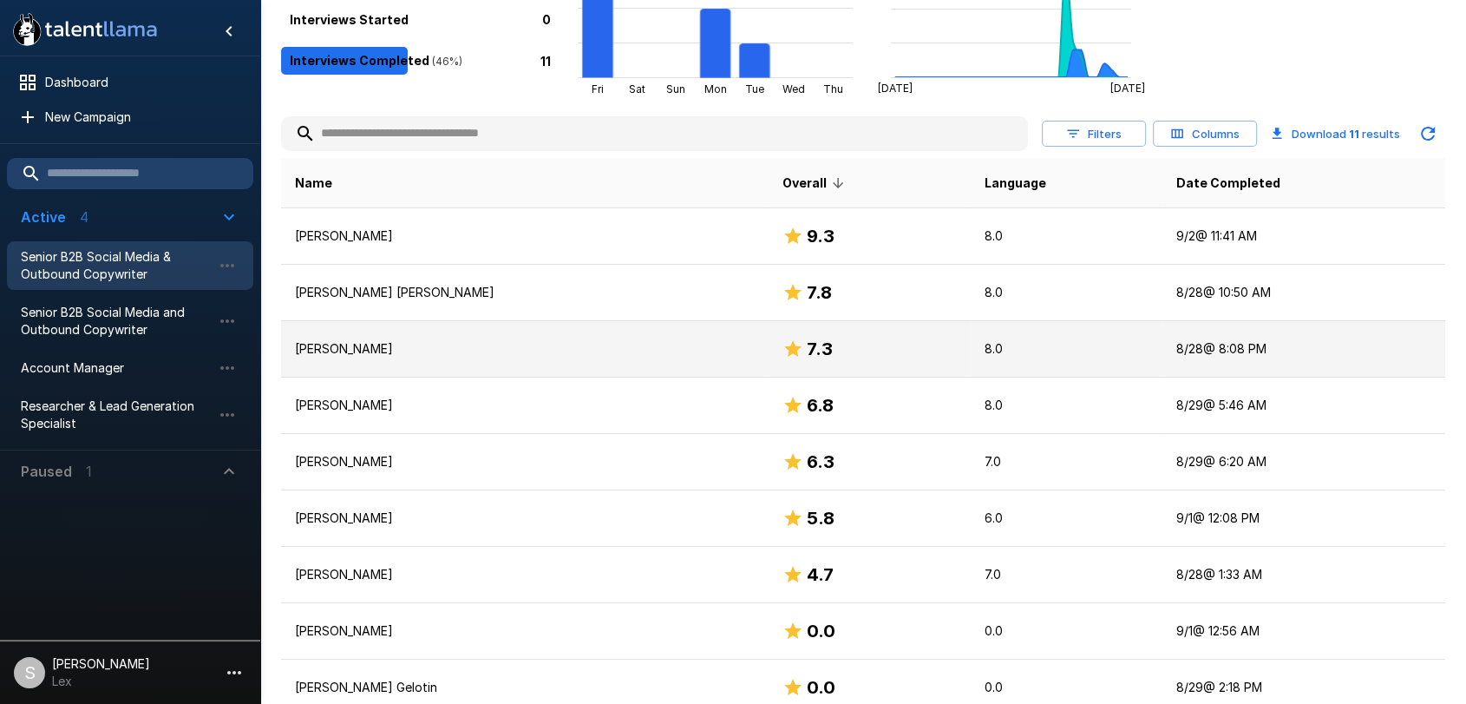
scroll to position [260, 0]
